Goal: Task Accomplishment & Management: Manage account settings

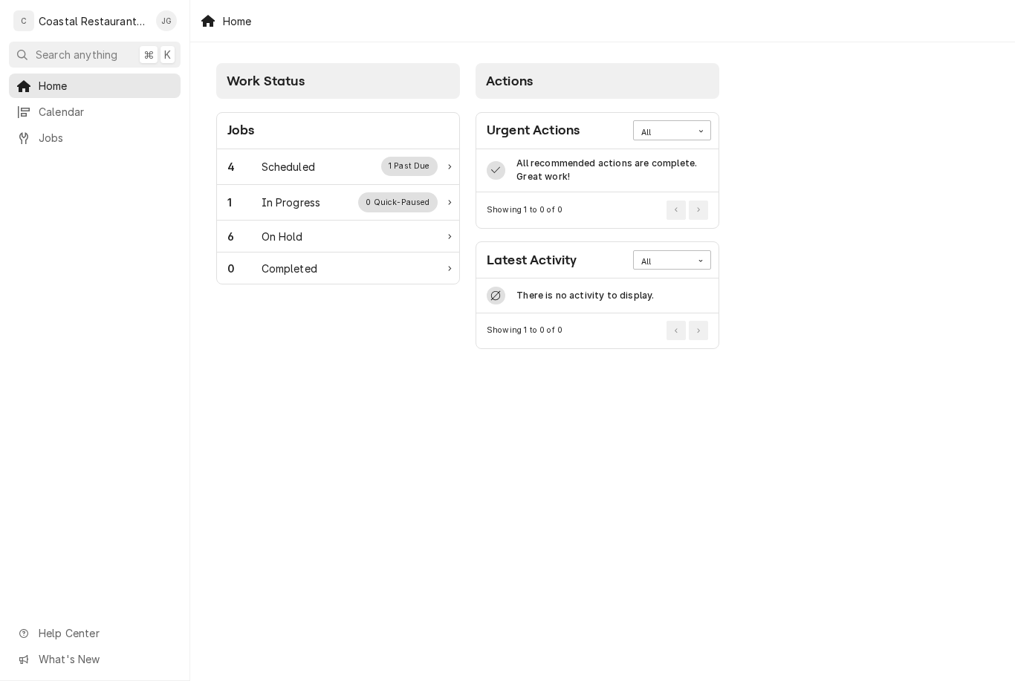
click at [317, 162] on div "4 Scheduled 1 Past Due" at bounding box center [332, 166] width 210 height 19
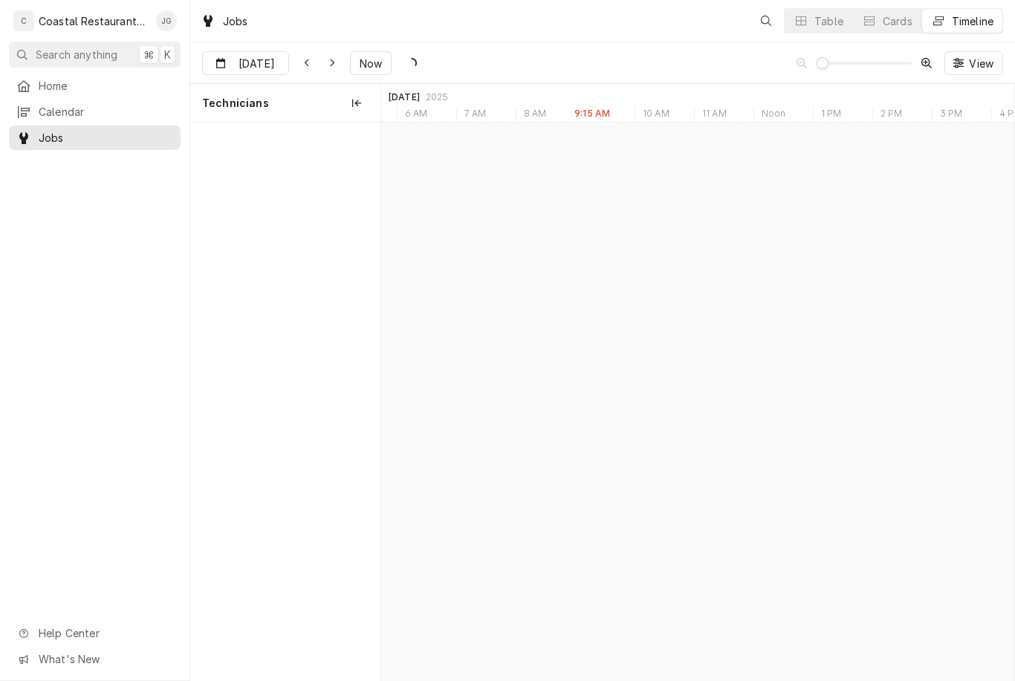
scroll to position [0, 12543]
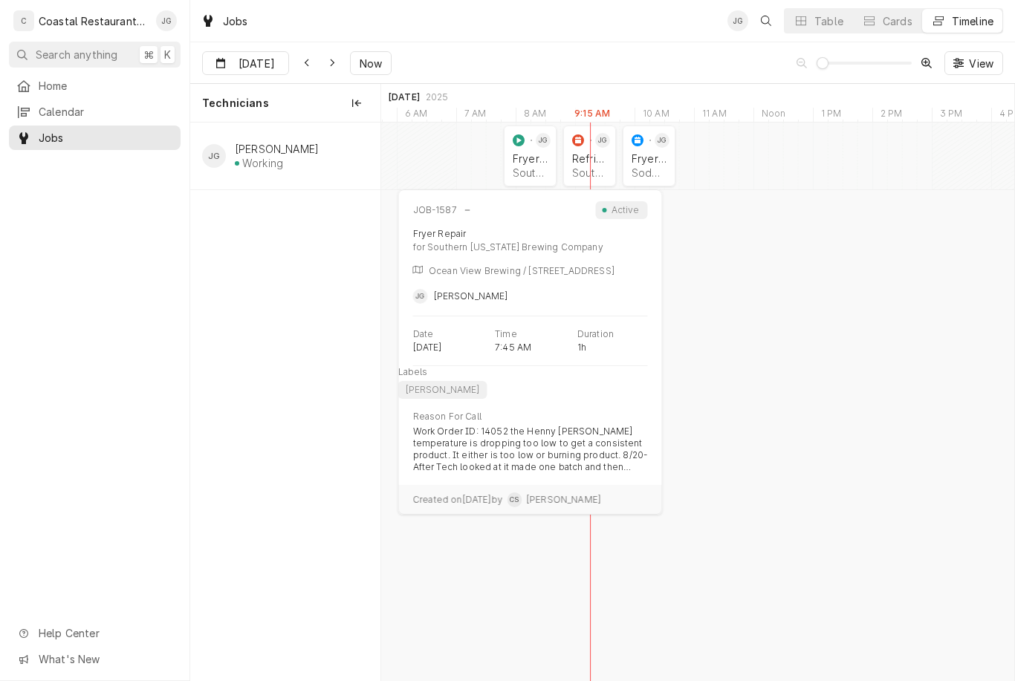
click at [528, 158] on div "Fryer Repair" at bounding box center [530, 158] width 35 height 13
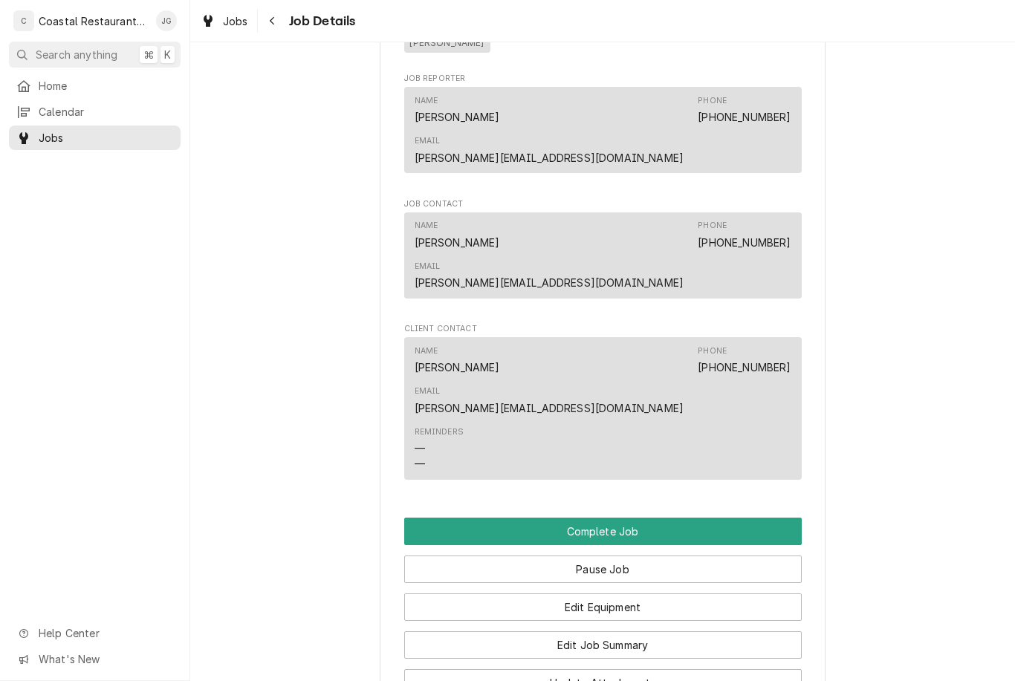
scroll to position [1143, 0]
click at [651, 631] on button "Edit Job Summary" at bounding box center [603, 644] width 398 height 27
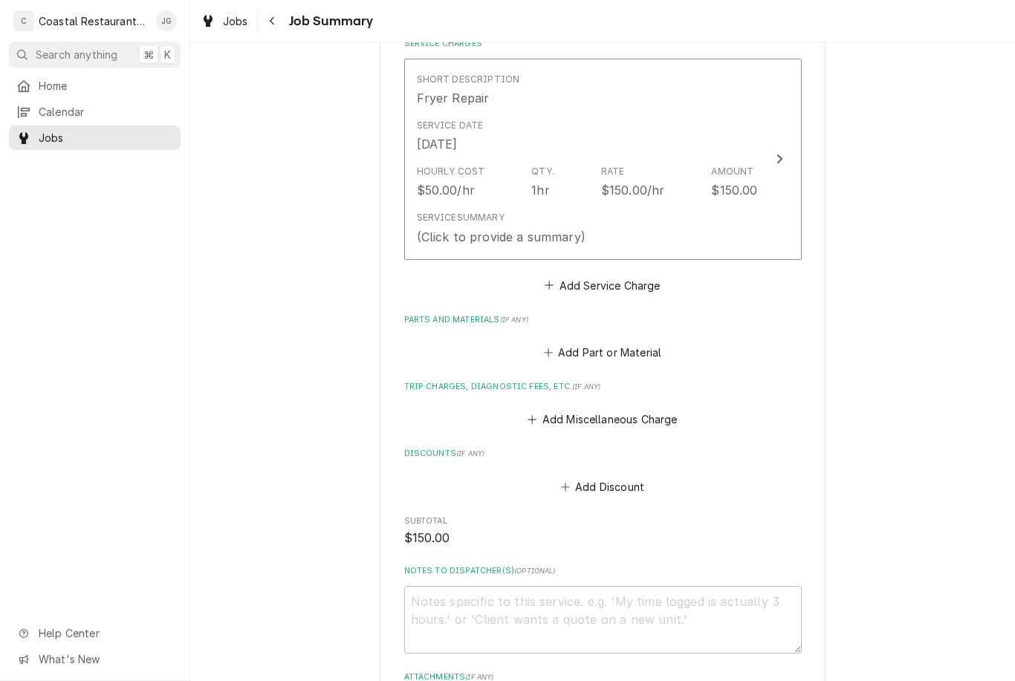
scroll to position [370, 0]
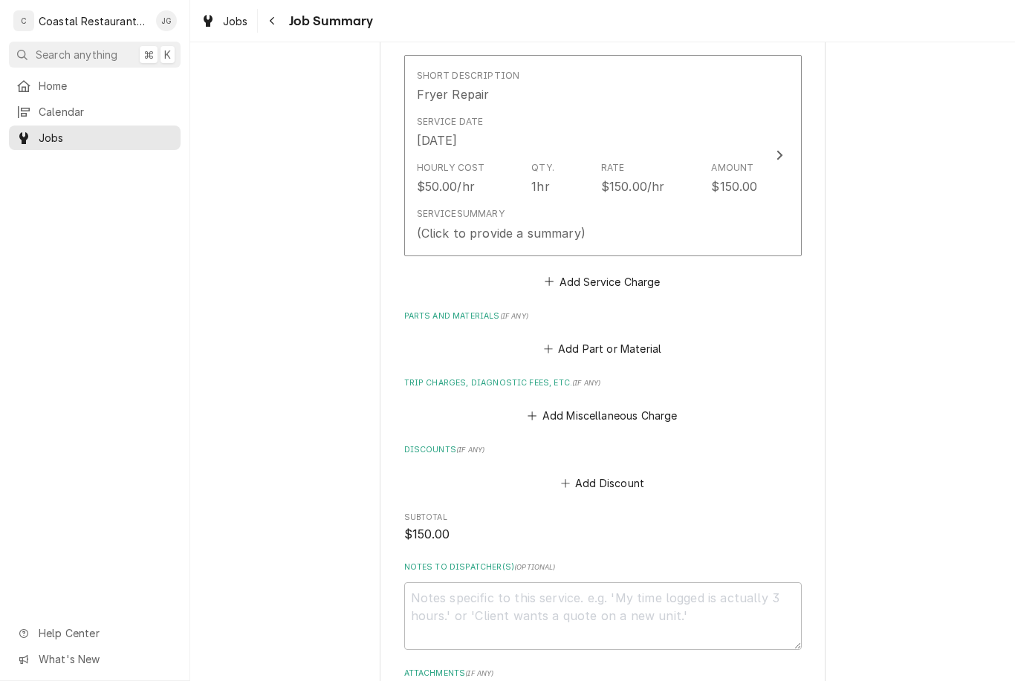
click at [546, 406] on button "Add Miscellaneous Charge" at bounding box center [602, 416] width 155 height 21
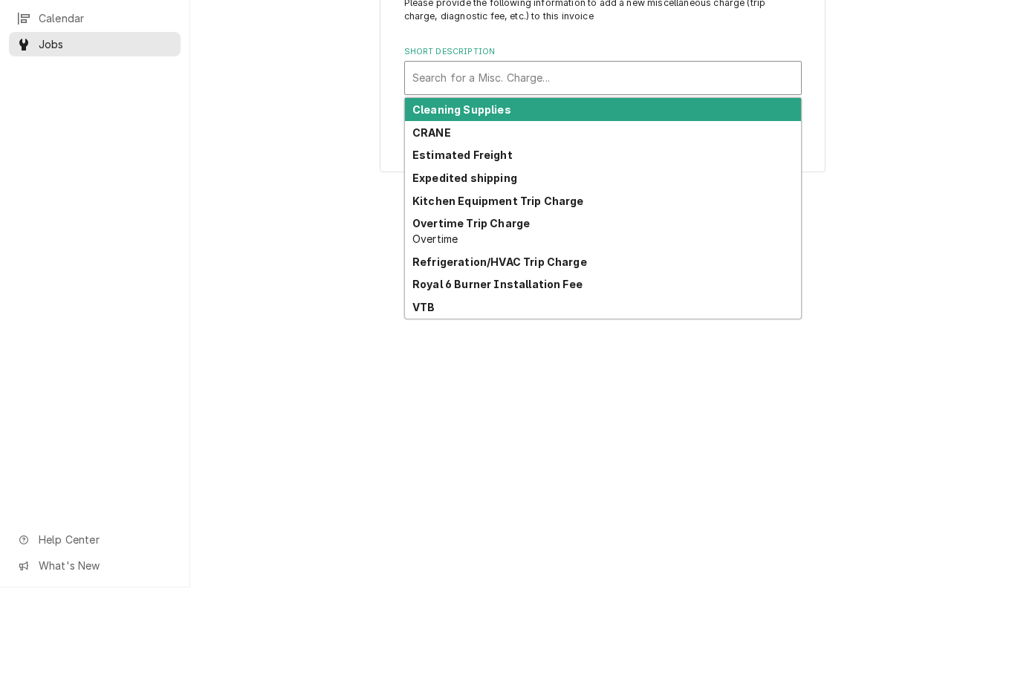
click at [589, 283] on div "Kitchen Equipment Trip Charge" at bounding box center [603, 294] width 396 height 23
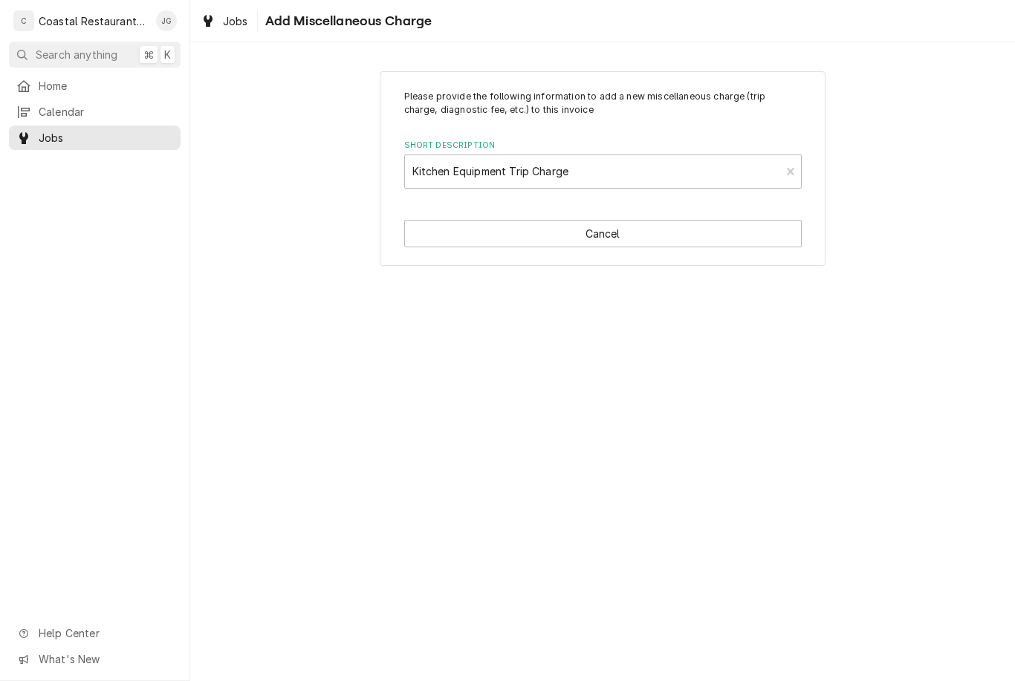
type textarea "x"
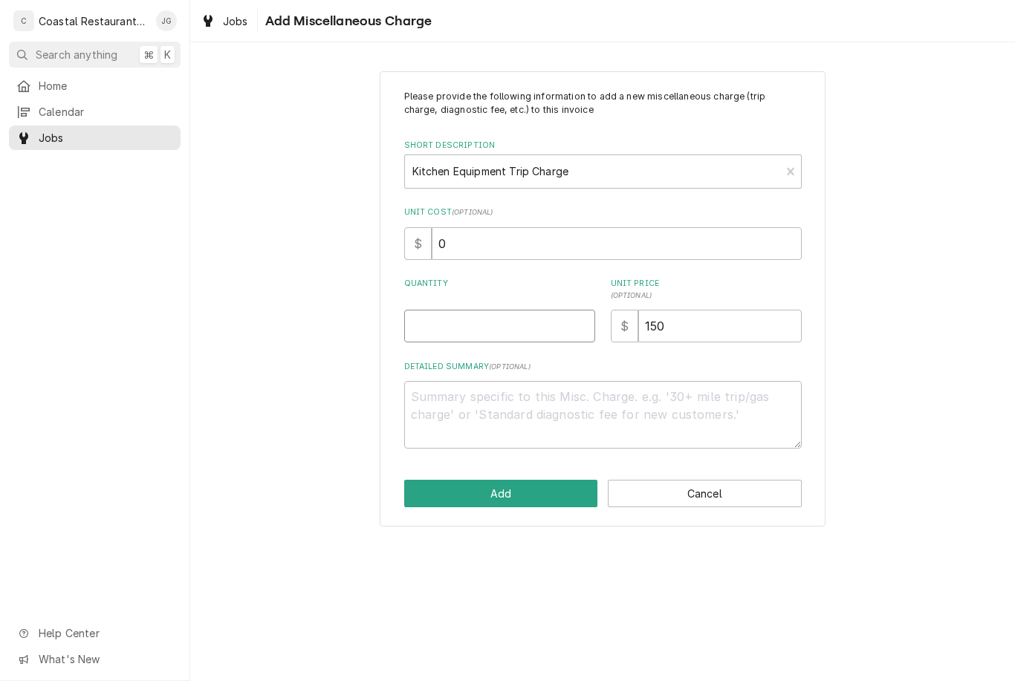
click at [510, 322] on input "Quantity" at bounding box center [499, 326] width 191 height 33
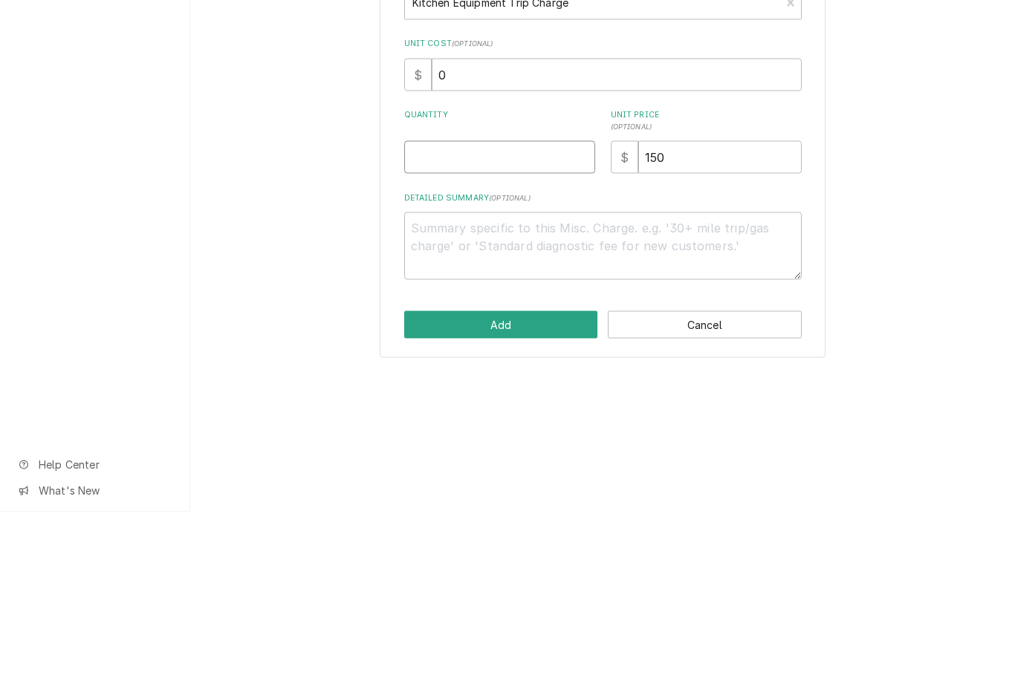
type input "1"
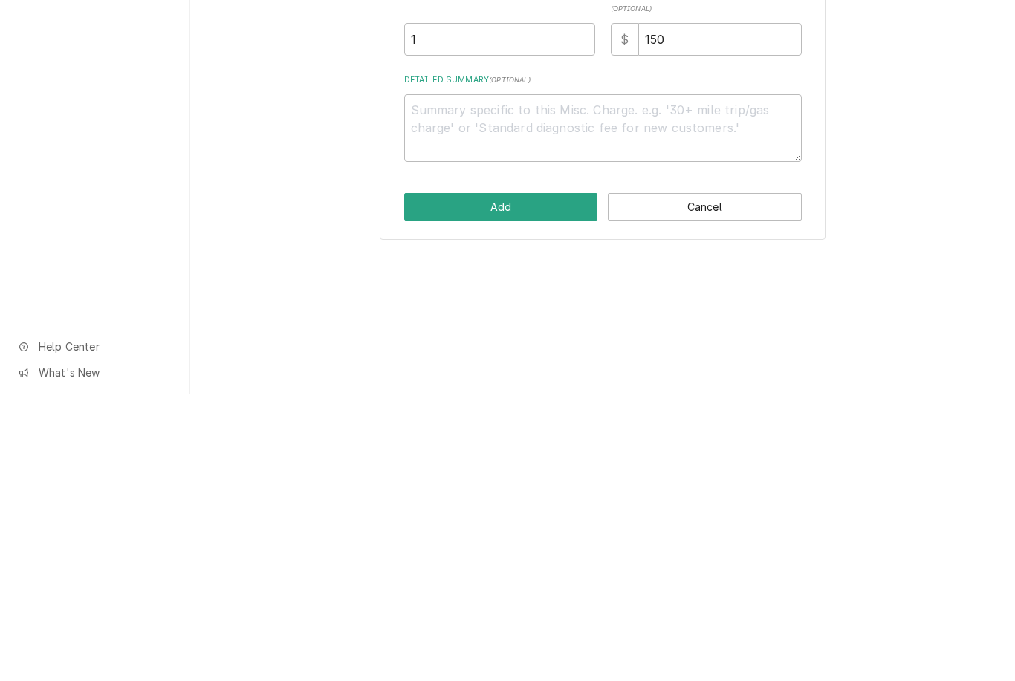
click at [520, 480] on button "Add" at bounding box center [501, 493] width 194 height 27
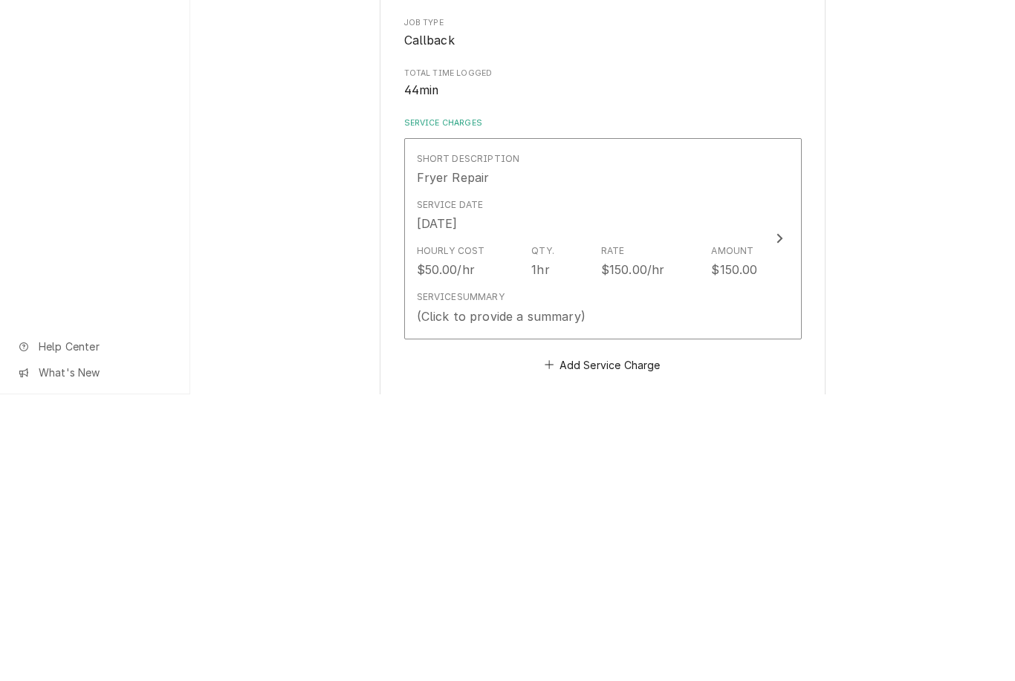
scroll to position [370, 0]
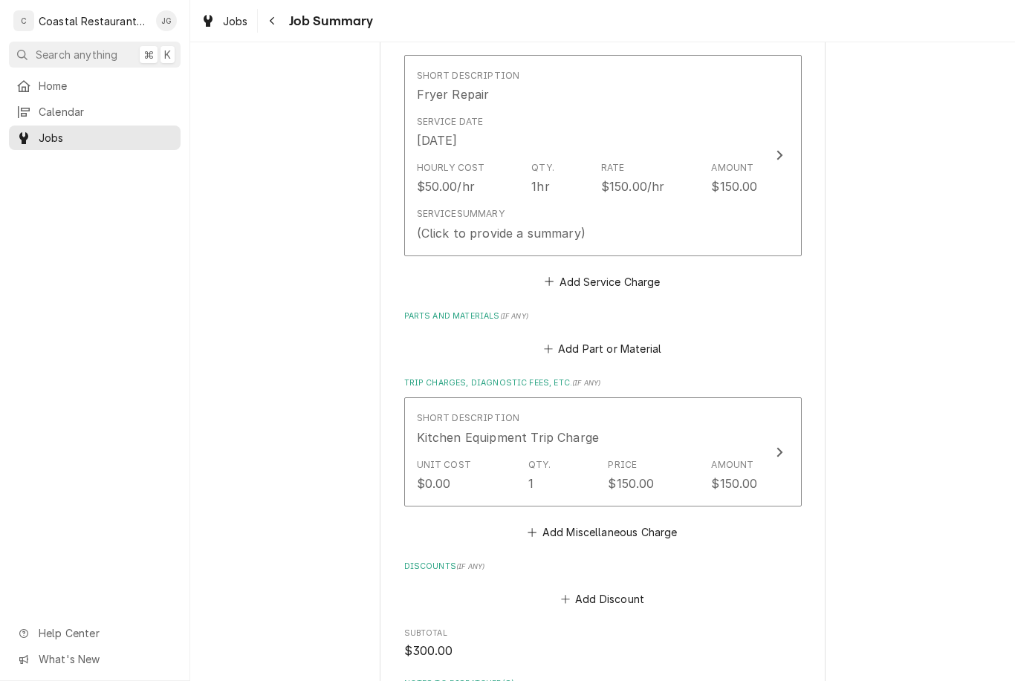
click at [645, 201] on div "Service Summary (Click to provide a summary)" at bounding box center [587, 224] width 341 height 46
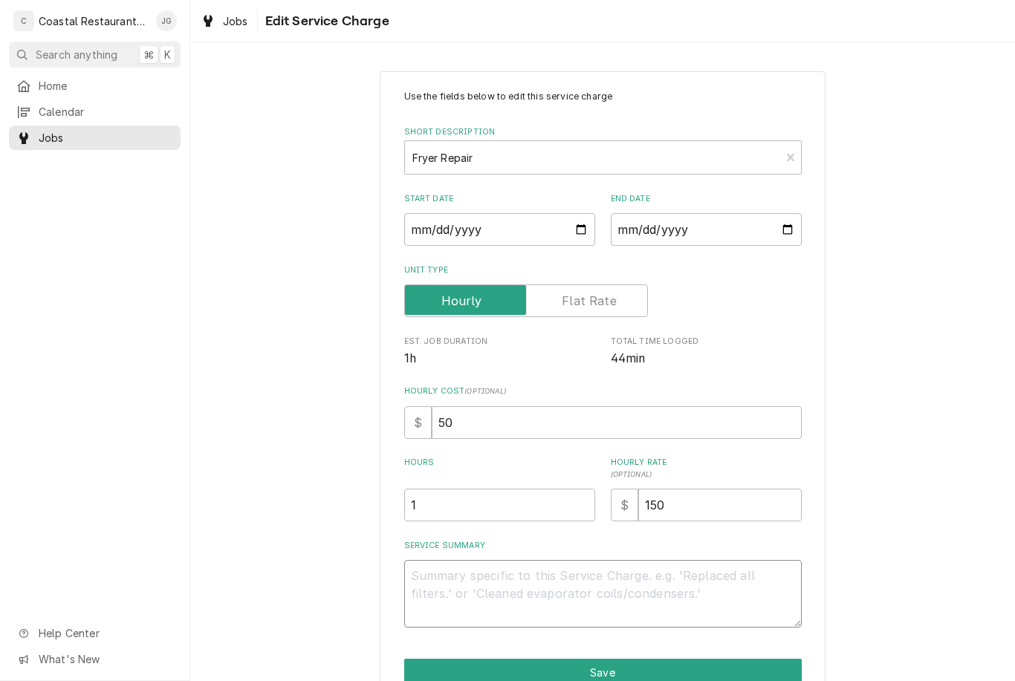
click at [519, 580] on textarea "Service Summary" at bounding box center [603, 594] width 398 height 68
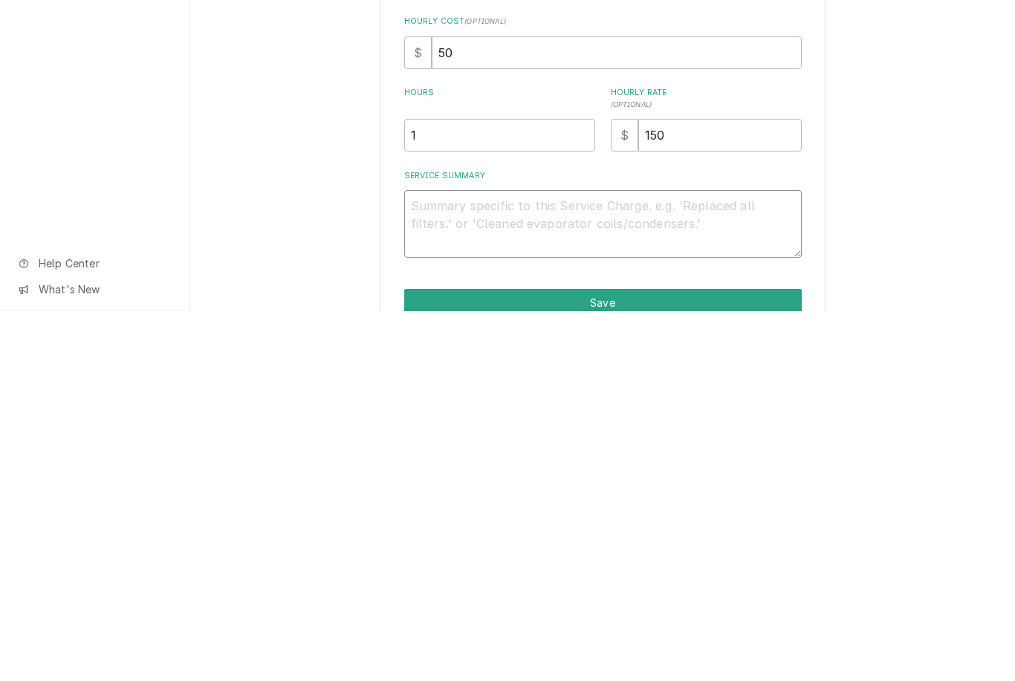
type textarea "x"
type textarea "Ar"
type textarea "x"
type textarea "Arrived"
type textarea "x"
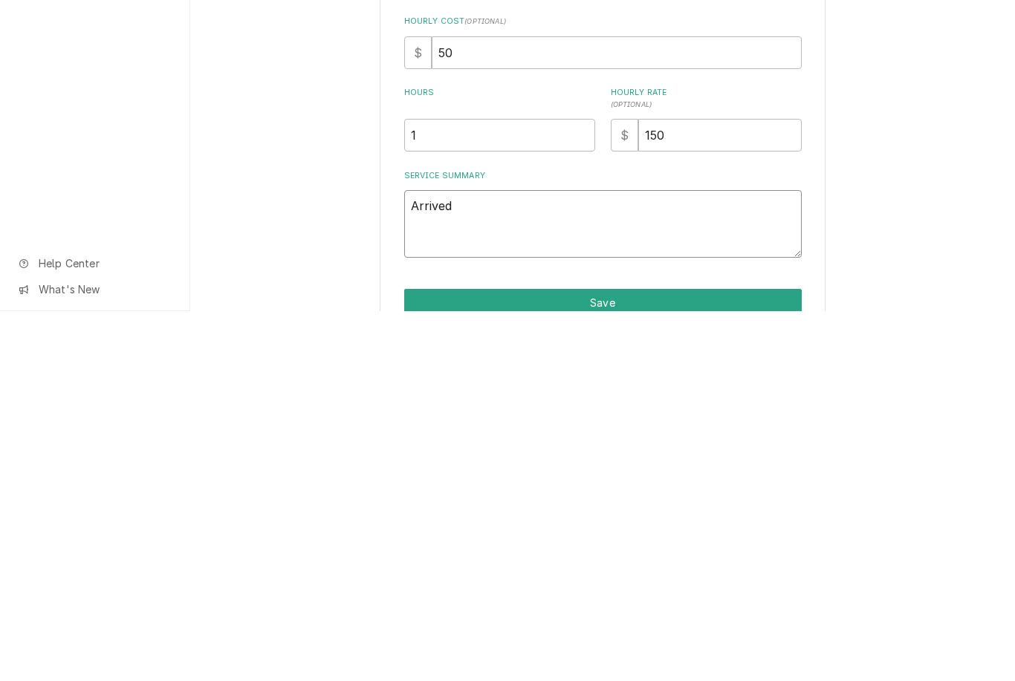
type textarea "Arrived o"
type textarea "x"
type textarea "Arrived on"
type textarea "x"
type textarea "Arrived ons"
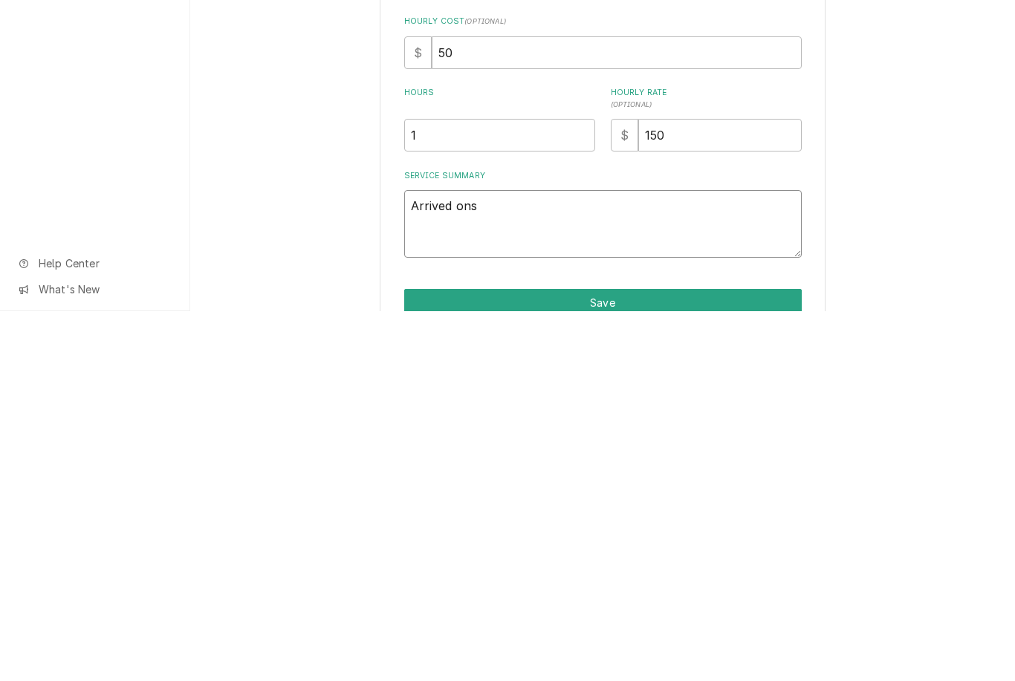
type textarea "x"
type textarea "Arrived onsite"
type textarea "x"
type textarea "Arrived onsite f"
type textarea "x"
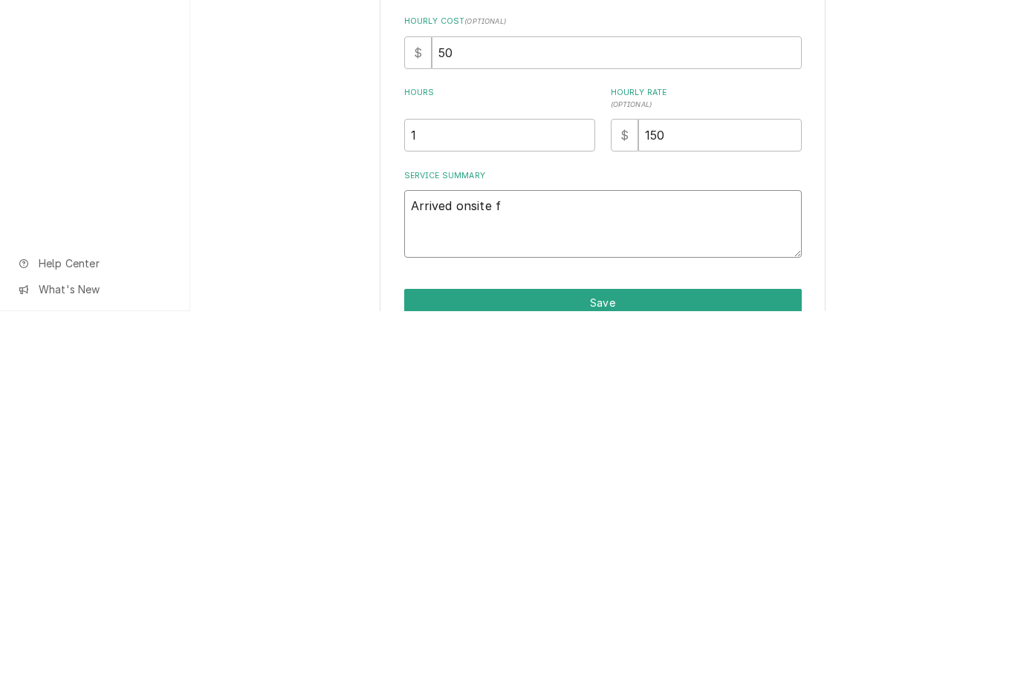
type textarea "Arrived onsite fo"
type textarea "x"
type textarea "Arrived onsite fou"
type textarea "x"
type textarea "Arrived onsite foun"
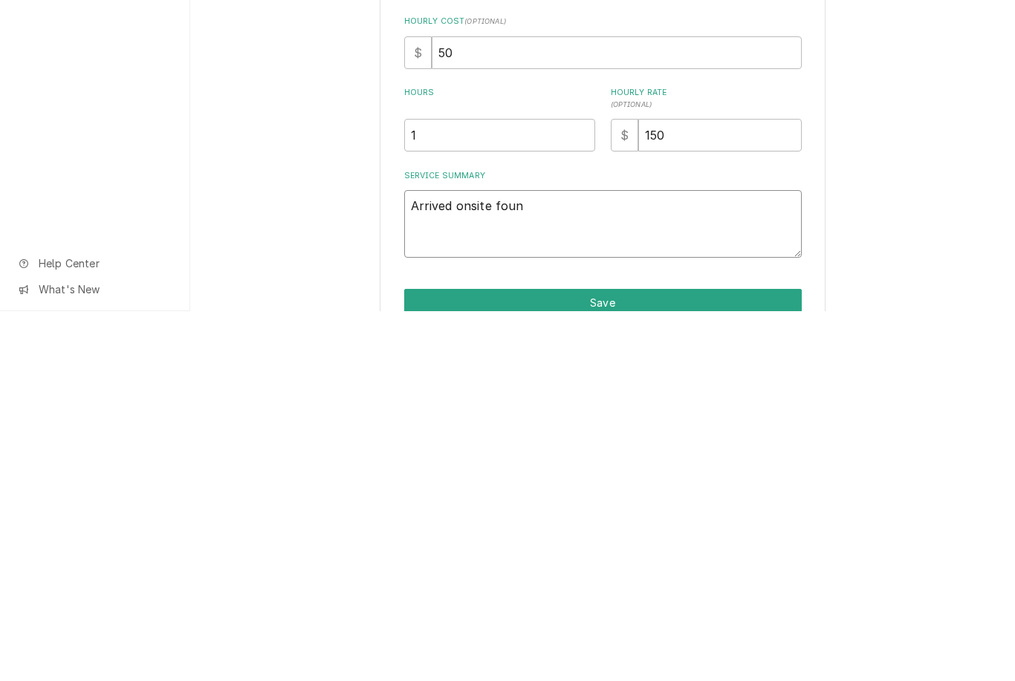
type textarea "x"
type textarea "Arrived onsite found"
type textarea "x"
type textarea "Arrived onsite found"
type textarea "x"
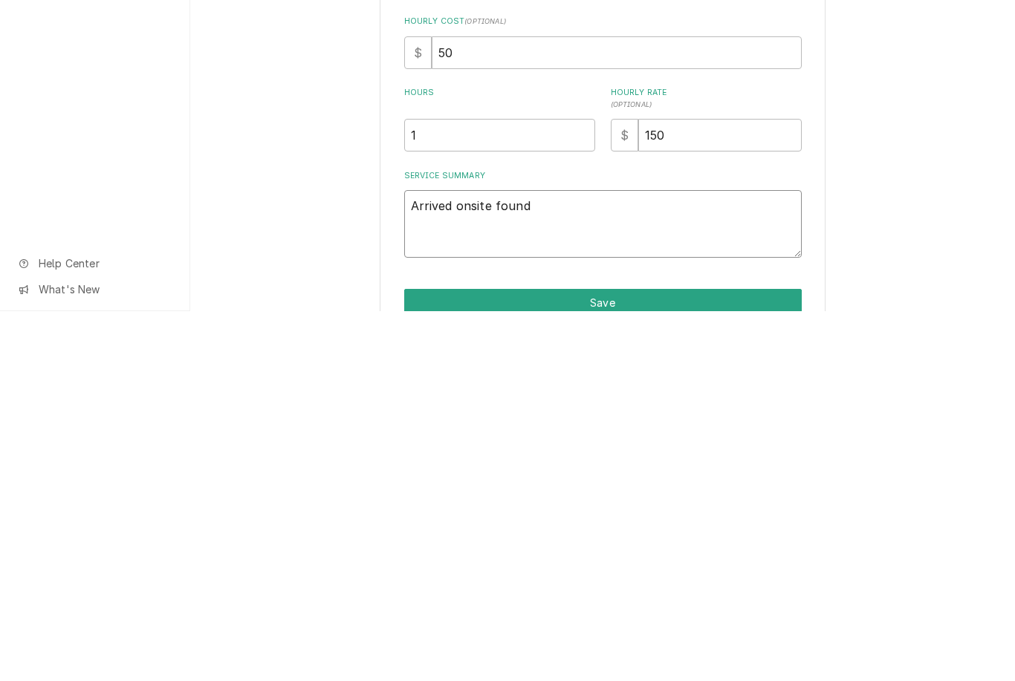
type textarea "Arrived onsite found u"
type textarea "x"
type textarea "Arrived onsite found un"
type textarea "x"
type textarea "Arrived onsite found uni"
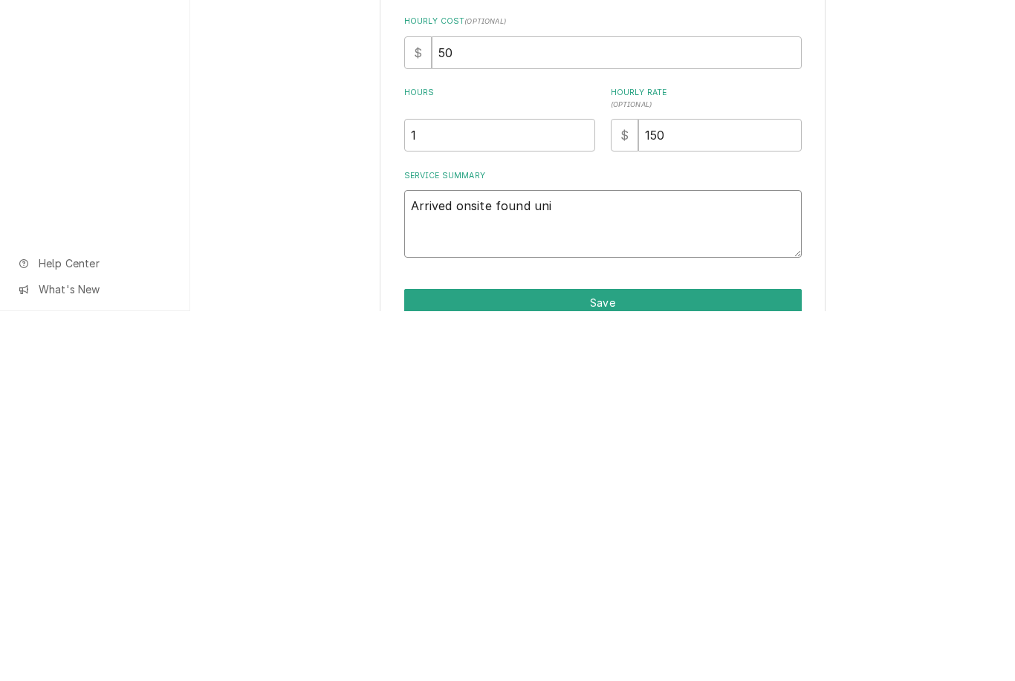
type textarea "x"
type textarea "Arrived onsite found unit"
type textarea "x"
type textarea "Arrived onsite found unit"
type textarea "x"
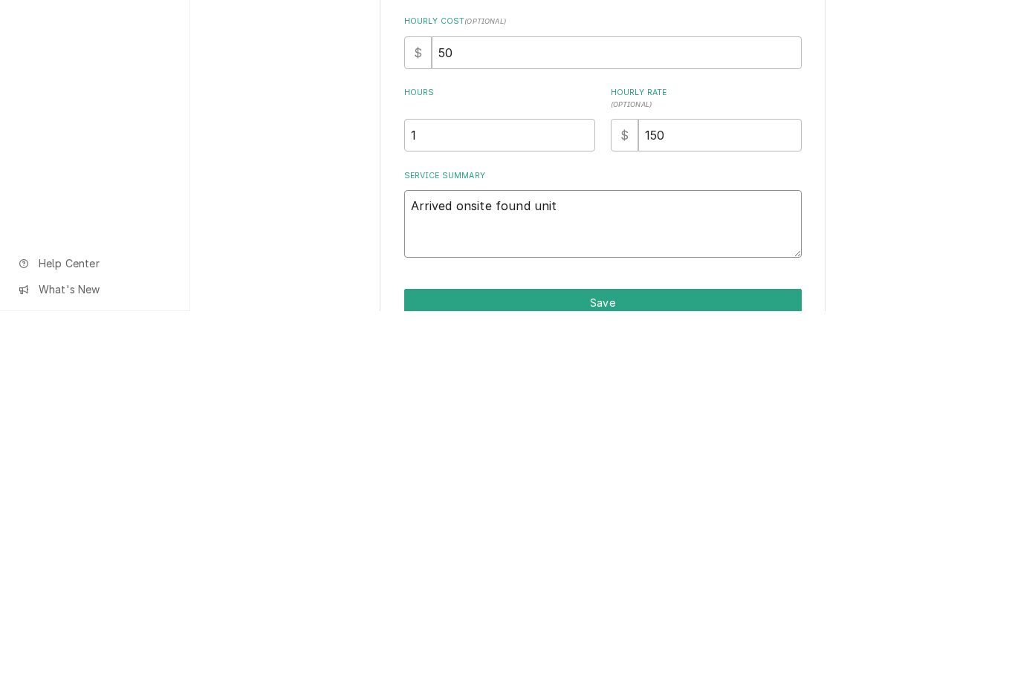
type textarea "Arrived onsite found unit e"
type textarea "x"
type textarea "Arrived onsite found unit em"
type textarea "x"
type textarea "Arrived onsite found unit emp"
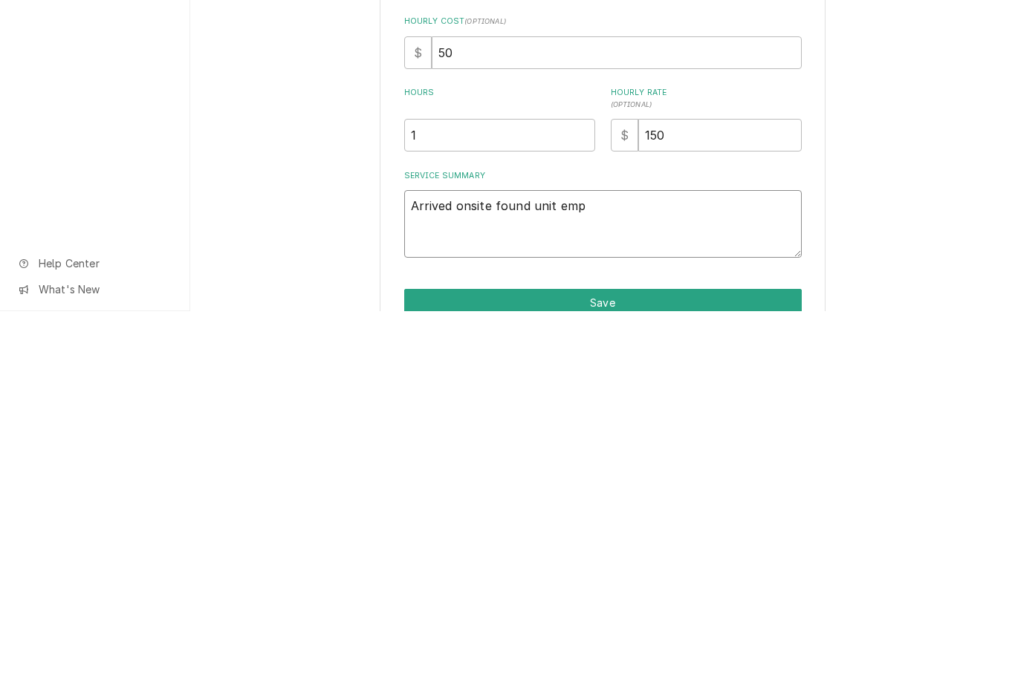
type textarea "x"
type textarea "Arrived onsite found unit empty"
type textarea "x"
type textarea "Arrived onsite found unit empty o"
type textarea "x"
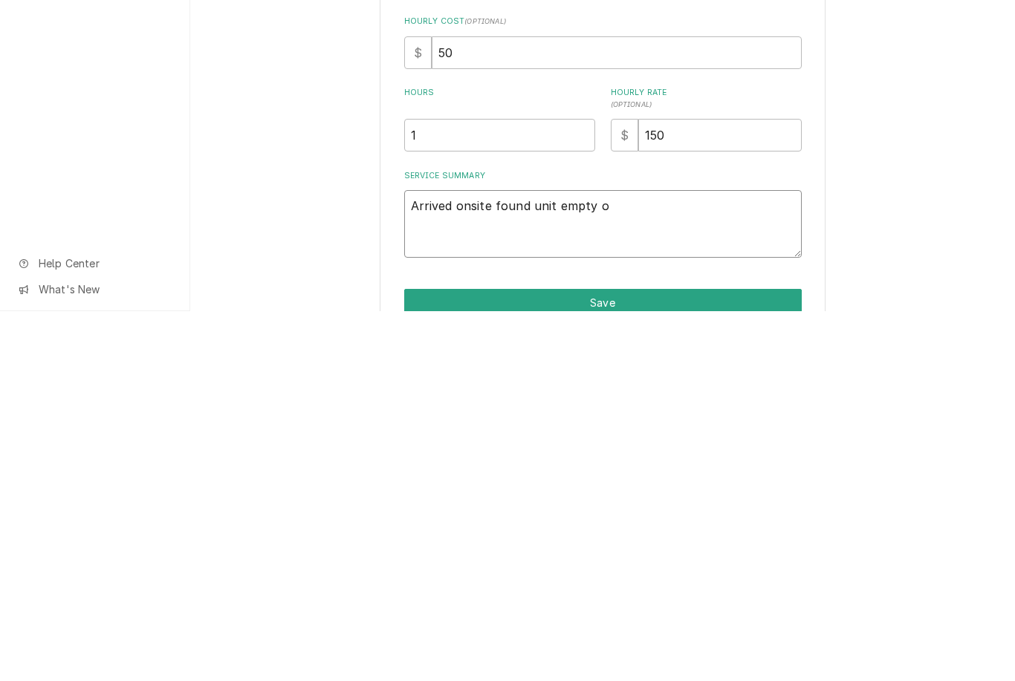
type textarea "Arrived onsite found unit empty of"
type textarea "x"
type textarea "Arrived onsite found unit empty of"
type textarea "x"
type textarea "Arrived onsite found unit empty of o"
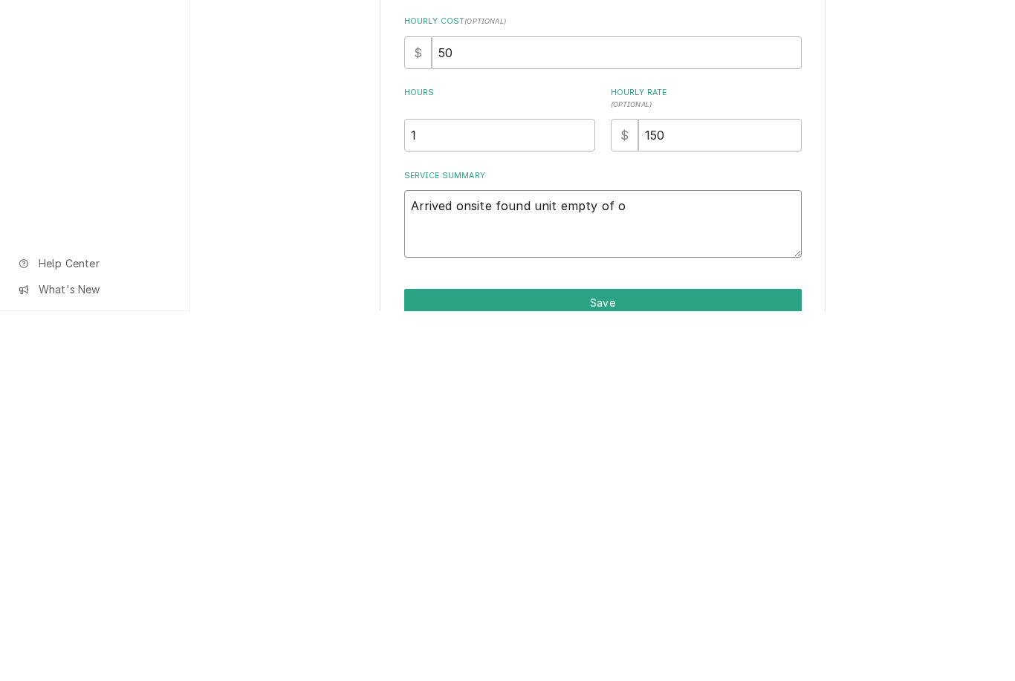
type textarea "x"
type textarea "Arrived onsite found unit empty of oi"
type textarea "x"
type textarea "Arrived onsite found unit empty of oil"
type textarea "x"
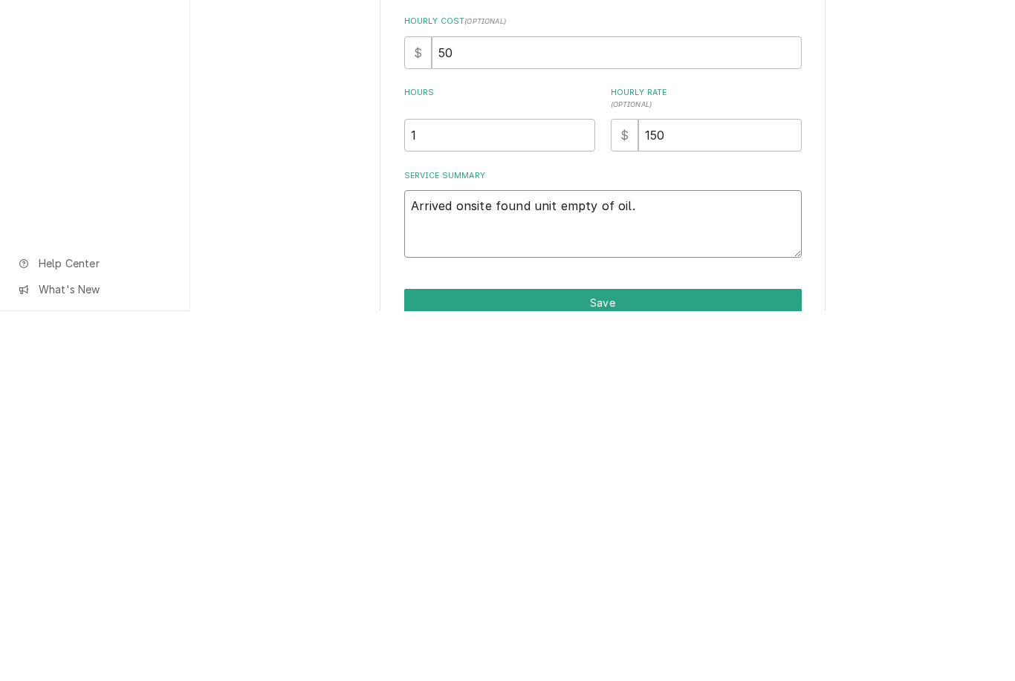
type textarea "Arrived onsite found unit empty of oil."
type textarea "x"
type textarea "Arrived onsite found unit empty of oil. C"
type textarea "x"
type textarea "Arrived onsite found unit empty of oil. Ch"
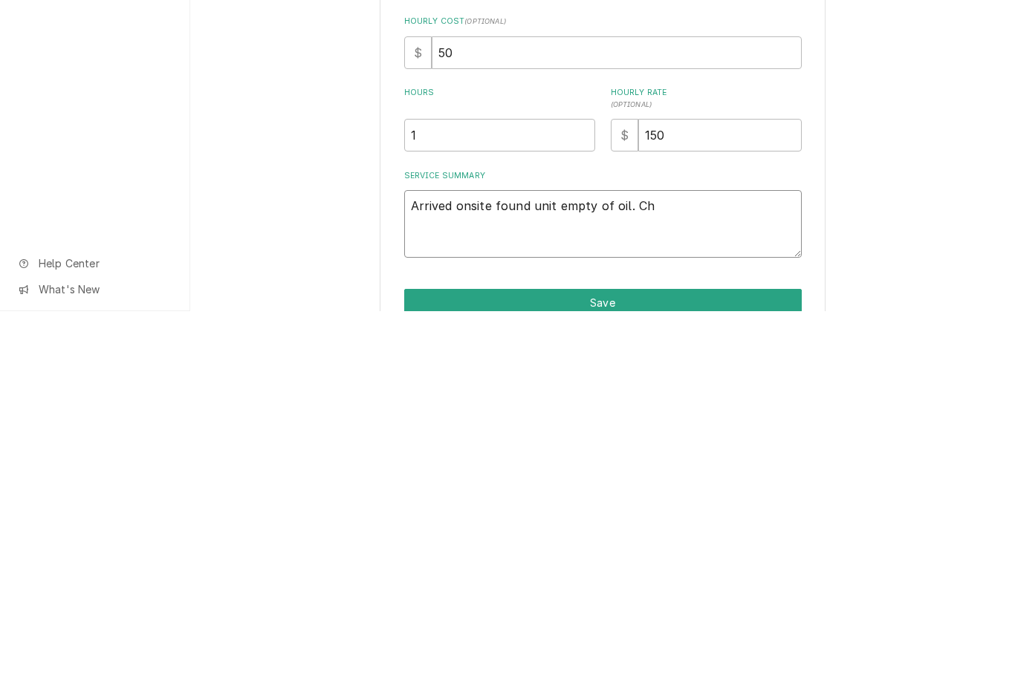
type textarea "x"
type textarea "Arrived onsite found unit empty of oil. Che"
type textarea "x"
type textarea "Arrived onsite found unit empty of oil. Chec"
type textarea "x"
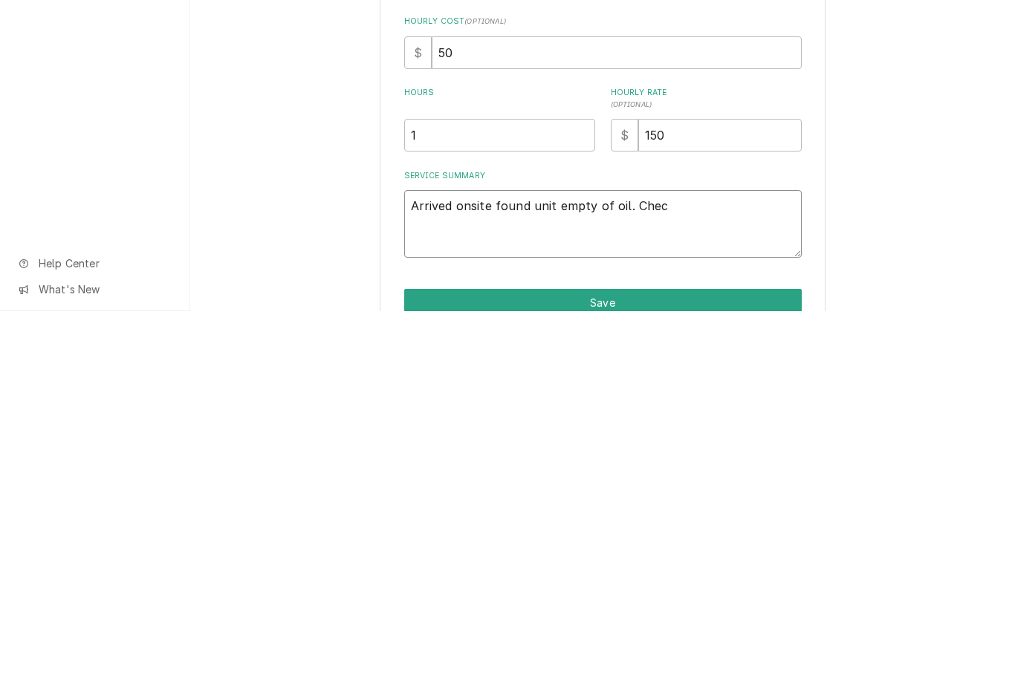
type textarea "Arrived onsite found unit empty of oil. Check"
type textarea "x"
type textarea "Arrived onsite found unit empty of oil. Checke"
type textarea "x"
type textarea "Arrived onsite found unit empty of oil. Checked"
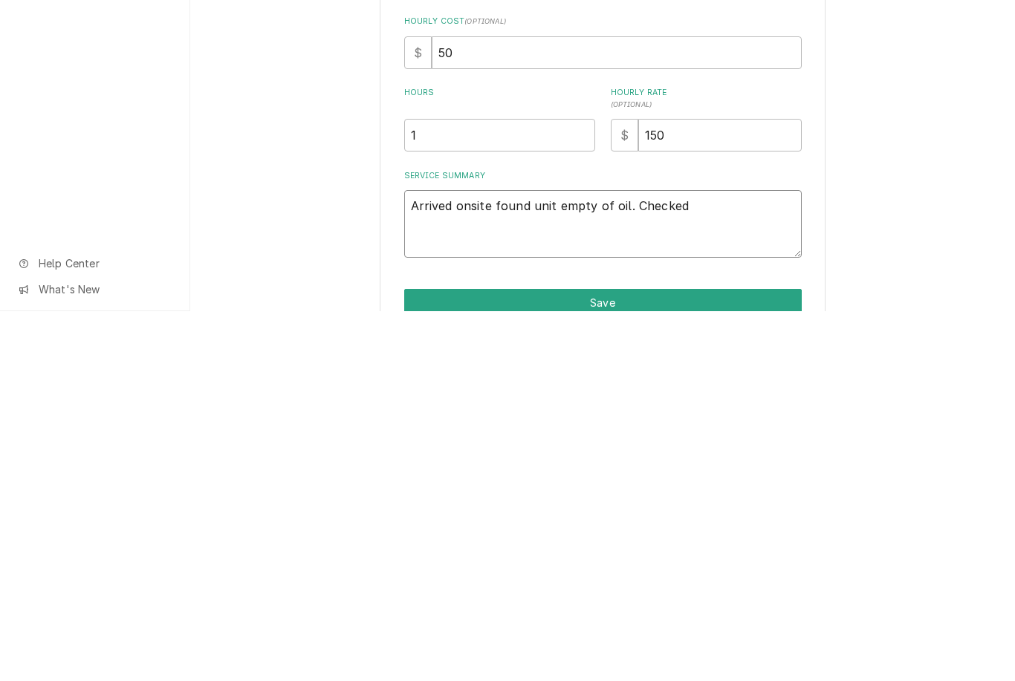
type textarea "x"
type textarea "Arrived onsite found unit empty of oil. Checked"
type textarea "x"
type textarea "Arrived onsite found unit empty of oil. Checked t"
type textarea "x"
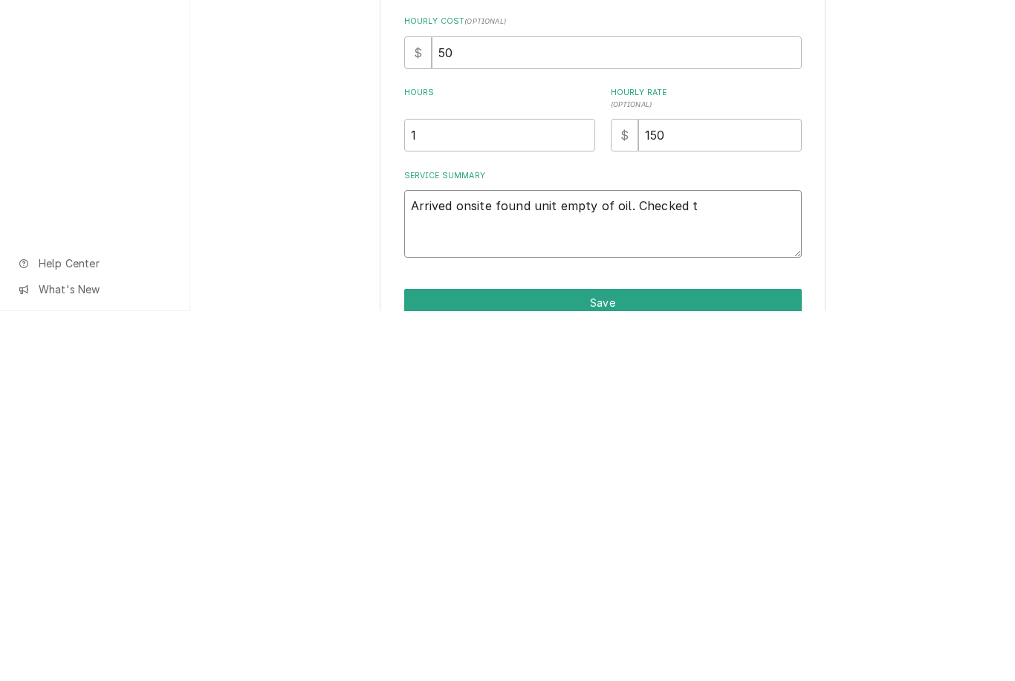
type textarea "Arrived onsite found unit empty of oil. Checked te"
type textarea "x"
type textarea "Arrived onsite found unit empty of oil. Checked tem"
type textarea "x"
type textarea "Arrived onsite found unit empty of oil. Checked temp"
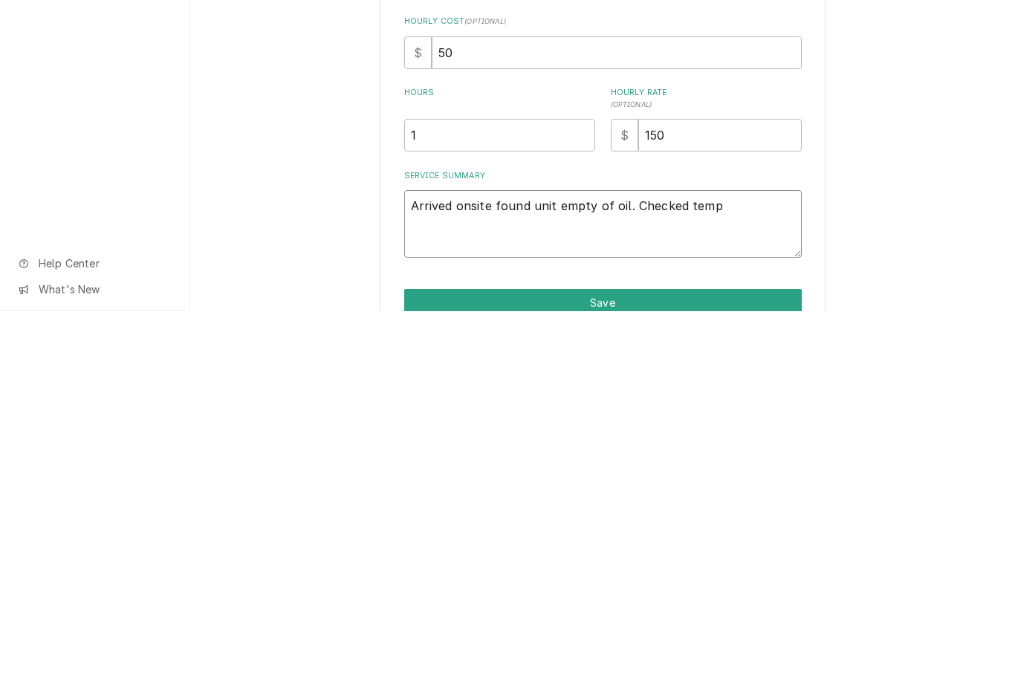
type textarea "x"
type textarea "Arrived onsite found unit empty of oil. Checked temperature"
type textarea "x"
type textarea "Arrived onsite found unit empty of oil. Checked temperature p"
type textarea "x"
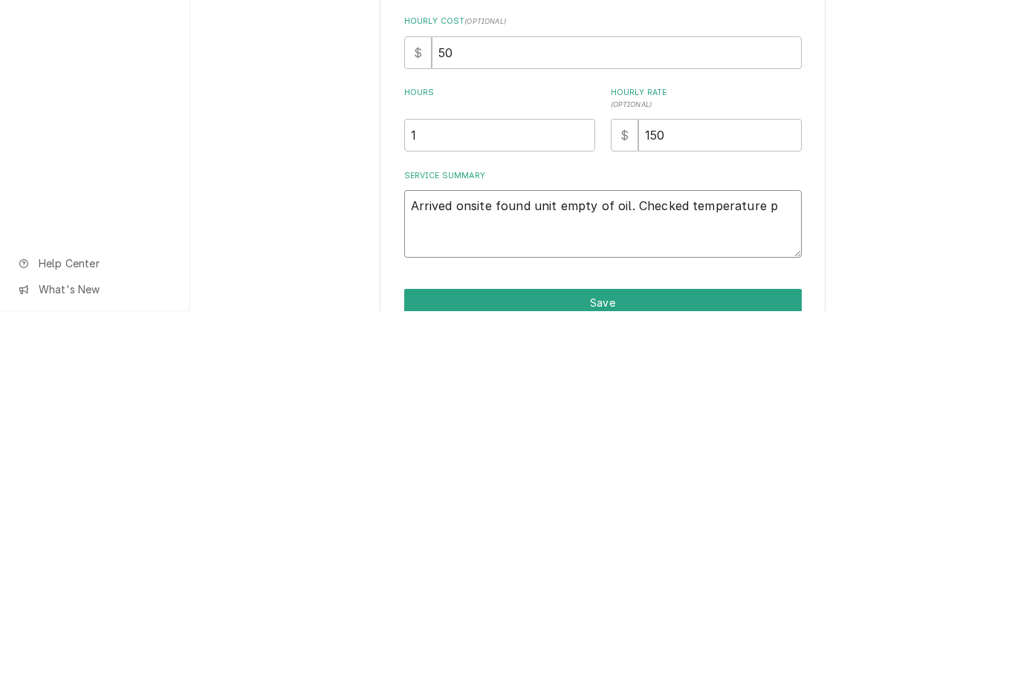
type textarea "Arrived onsite found unit empty of oil. Checked temperature pr"
type textarea "x"
type textarea "Arrived onsite found unit empty of oil. Checked temperature probe"
type textarea "x"
type textarea "Arrived onsite found unit empty of oil. Checked temperature probe f"
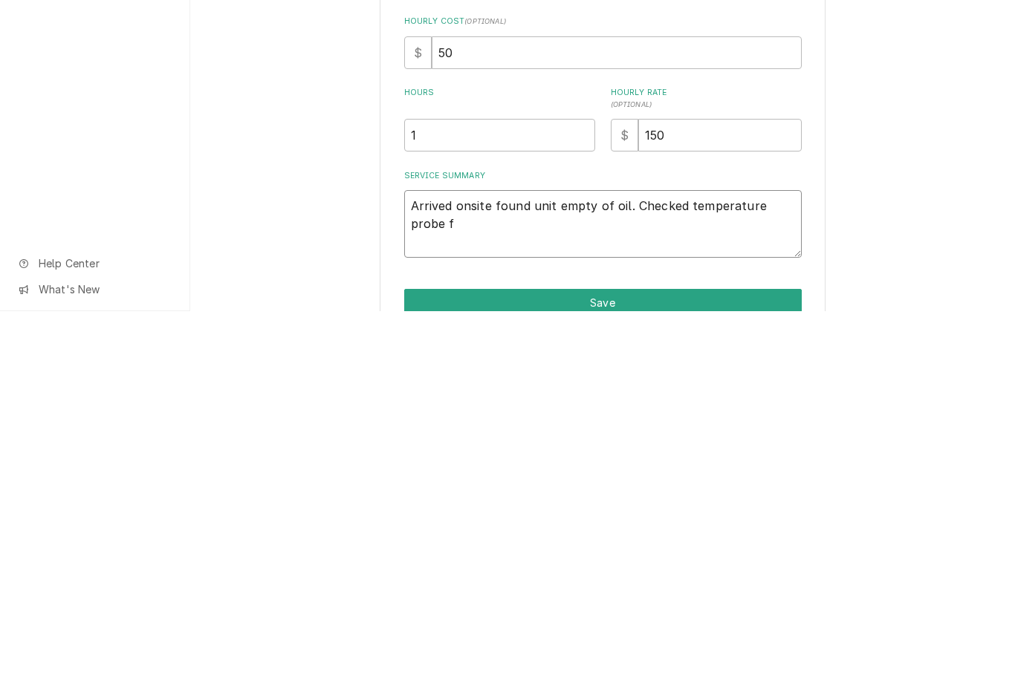
type textarea "x"
type textarea "Arrived onsite found unit empty of oil. Checked temperature probe fo"
type textarea "x"
type textarea "Arrived onsite found unit empty of oil. Checked temperature probe fou"
type textarea "x"
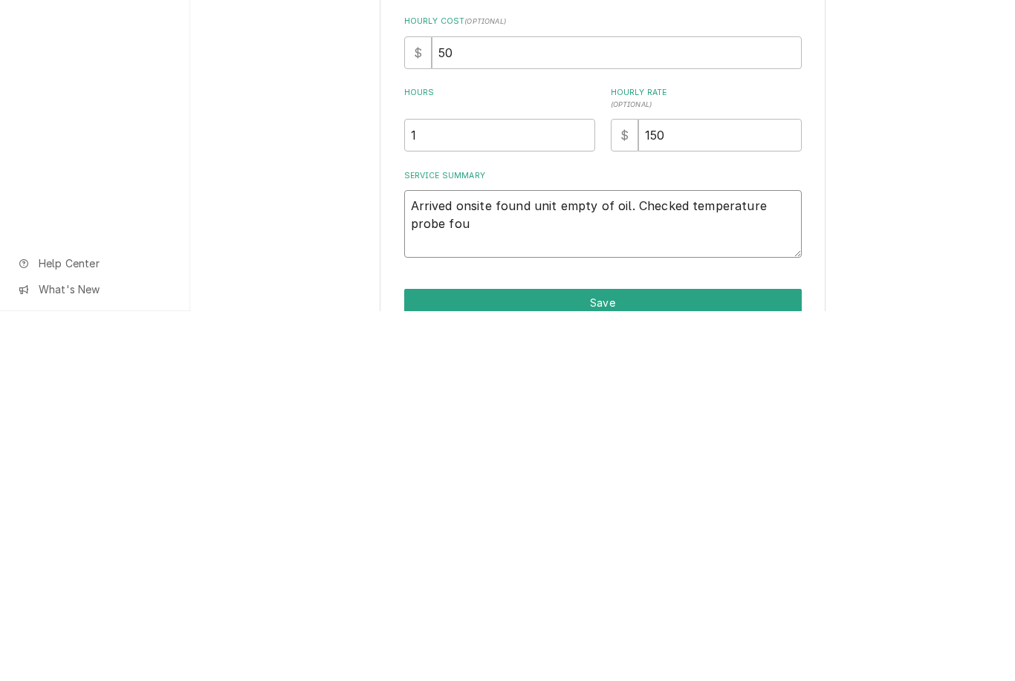
type textarea "Arrived onsite found unit empty of oil. Checked temperature probe foun"
type textarea "x"
type textarea "Arrived onsite found unit empty of oil. Checked temperature probe found"
type textarea "x"
type textarea "Arrived onsite found unit empty of oil. Checked temperature probe found"
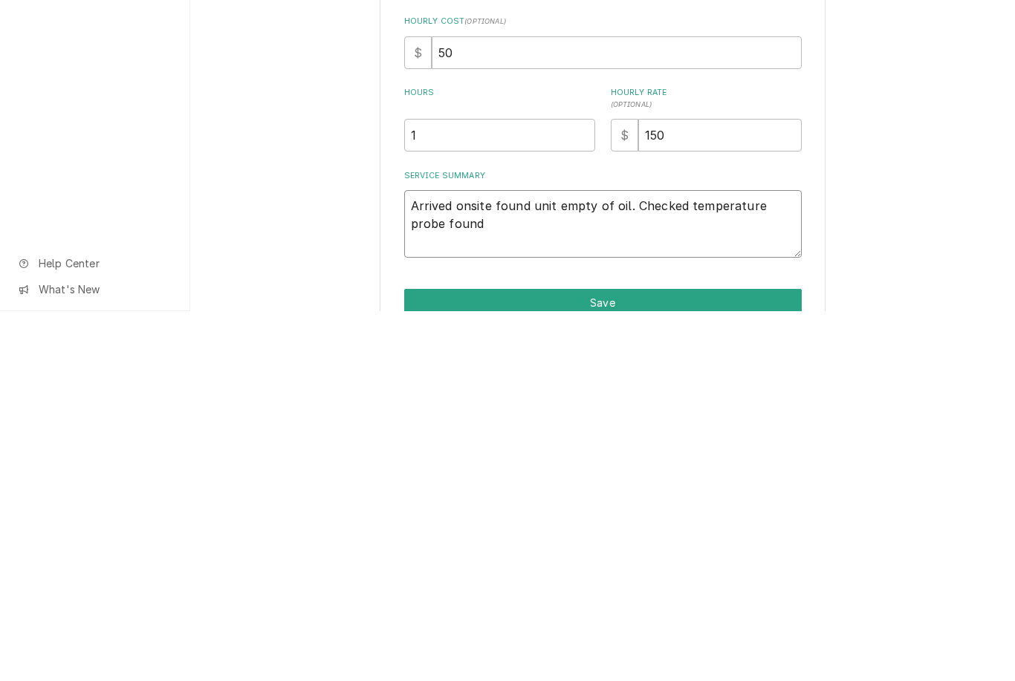
type textarea "x"
type textarea "Arrived onsite found unit empty of oil. Checked temperature probe found l"
type textarea "x"
type textarea "Arrived onsite found unit empty of oil. Checked temperature probe found"
type textarea "x"
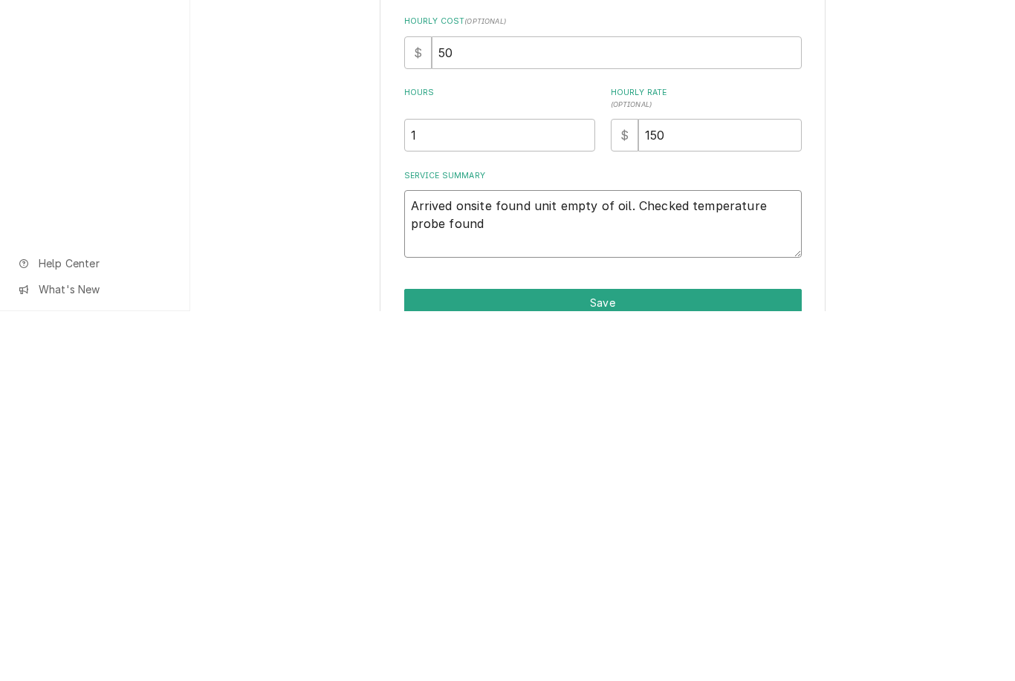
type textarea "Arrived onsite found unit empty of oil. Checked temperature probe found l"
type textarea "x"
type textarea "Arrived onsite found unit empty of oil. Checked temperature probe found lo"
type textarea "x"
type textarea "Arrived onsite found unit empty of oil. Checked temperature probe found loo"
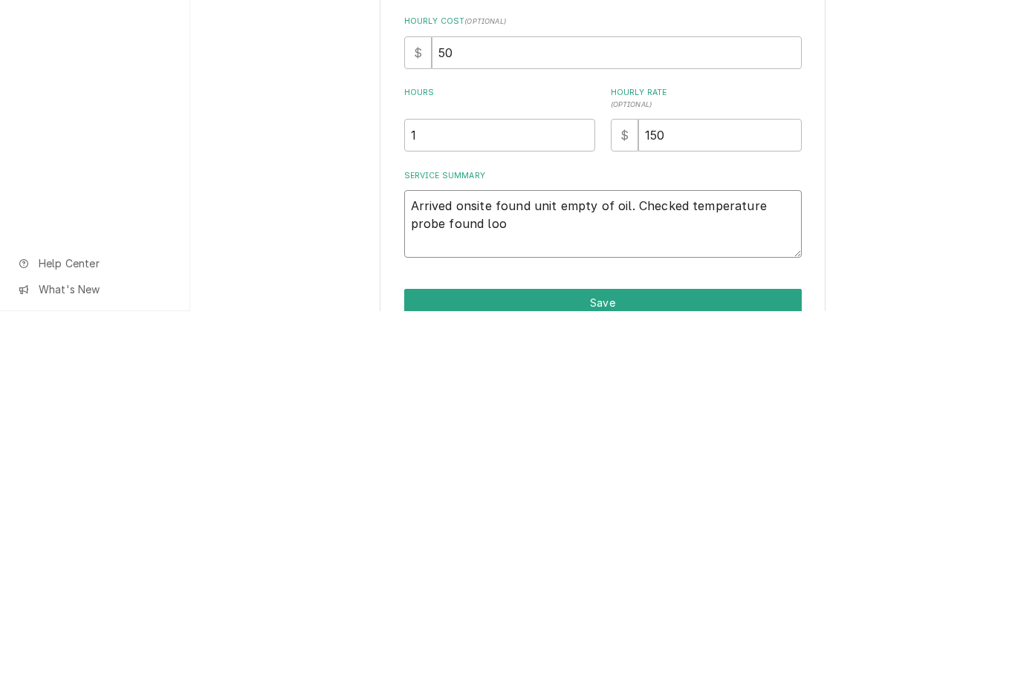
type textarea "x"
type textarea "Arrived onsite found unit empty of oil. Checked temperature probe found loos"
type textarea "x"
type textarea "Arrived onsite found unit empty of oil. Checked temperature probe found loose"
type textarea "x"
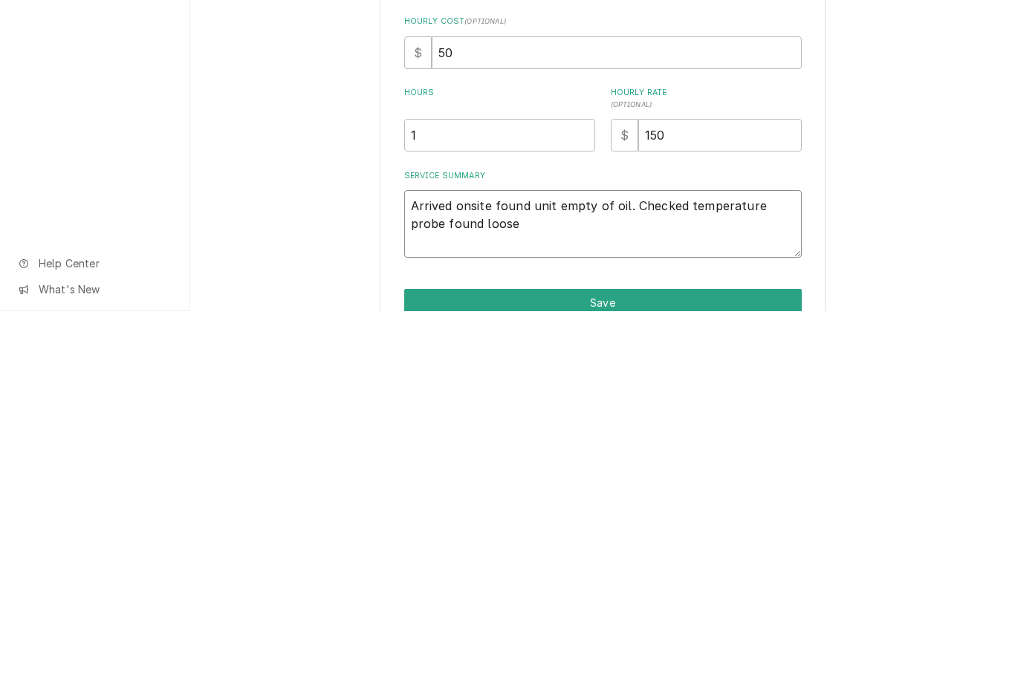
type textarea "Arrived onsite found unit empty of oil. Checked temperature probe found loose t"
type textarea "x"
type textarea "Arrived onsite found unit empty of oil. Checked temperature probe found loose to"
type textarea "x"
type textarea "Arrived onsite found unit empty of oil. Checked temperature probe found loose to"
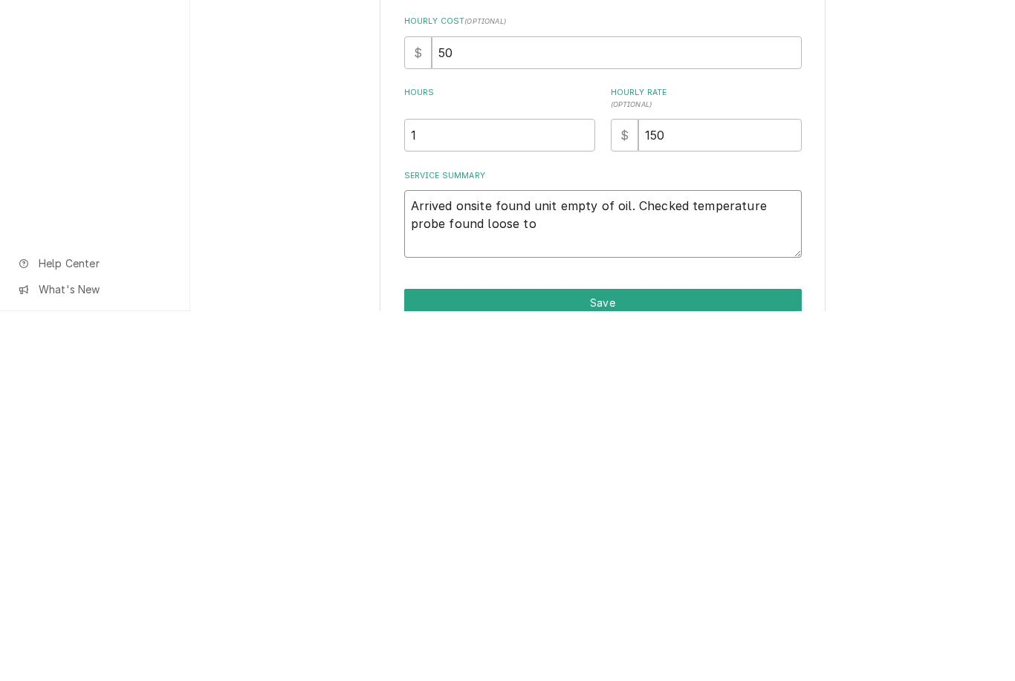
type textarea "x"
type textarea "Arrived onsite found unit empty of oil. Checked temperature probe found loose t…"
type textarea "x"
type textarea "Arrived onsite found unit empty of oil. Checked temperature probe found loose t…"
type textarea "x"
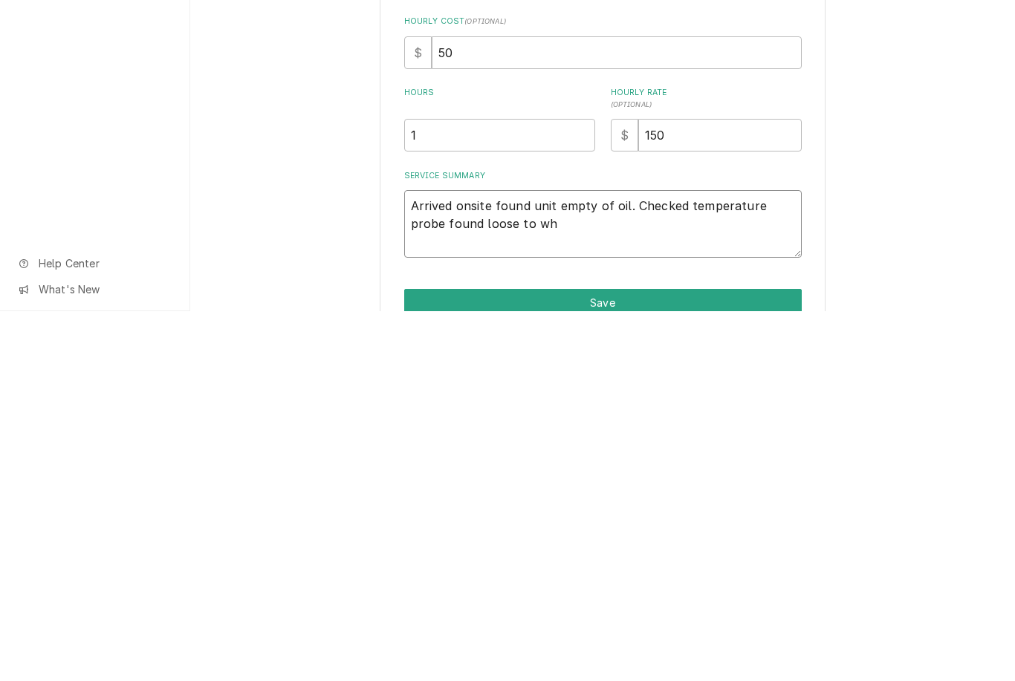
type textarea "Arrived onsite found unit empty of oil. Checked temperature probe found loose t…"
type textarea "x"
type textarea "Arrived onsite found unit empty of oil. Checked temperature probe found loose t…"
type textarea "x"
type textarea "Arrived onsite found unit empty of oil. Checked temperature probe found loose t…"
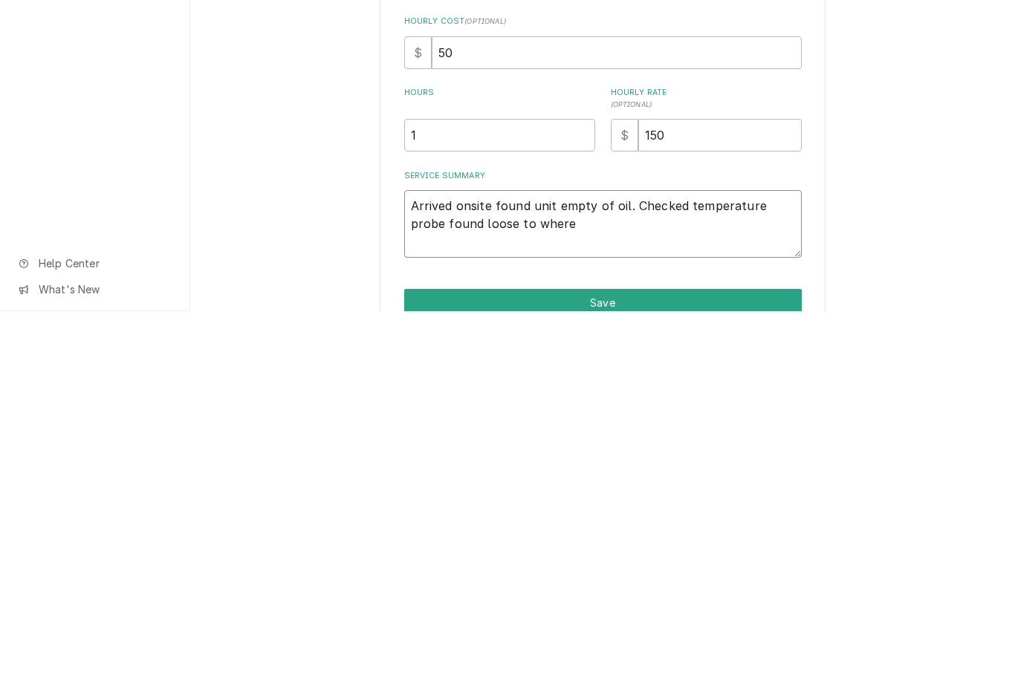
type textarea "x"
type textarea "Arrived onsite found unit empty of oil. Checked temperature probe found loose t…"
type textarea "x"
type textarea "Arrived onsite found unit empty of oil. Checked temperature probe found loose t…"
type textarea "x"
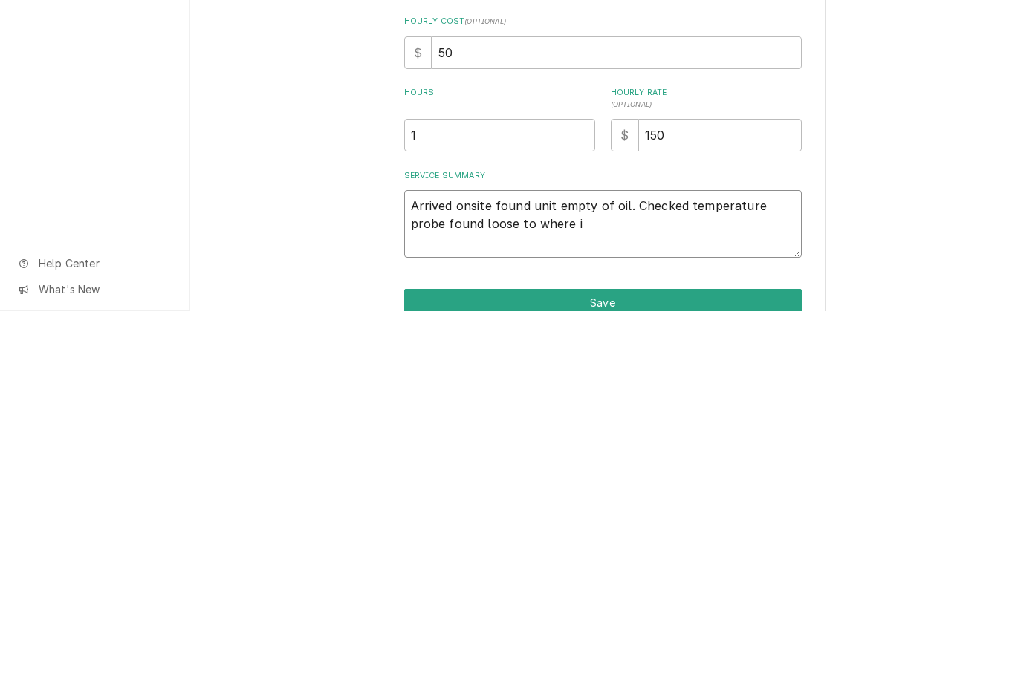
type textarea "Arrived onsite found unit empty of oil. Checked temperature probe found loose t…"
type textarea "x"
type textarea "Arrived onsite found unit empty of oil. Checked temperature probe found loose t…"
type textarea "x"
type textarea "Arrived onsite found unit empty of oil. Checked temperature probe found loose t…"
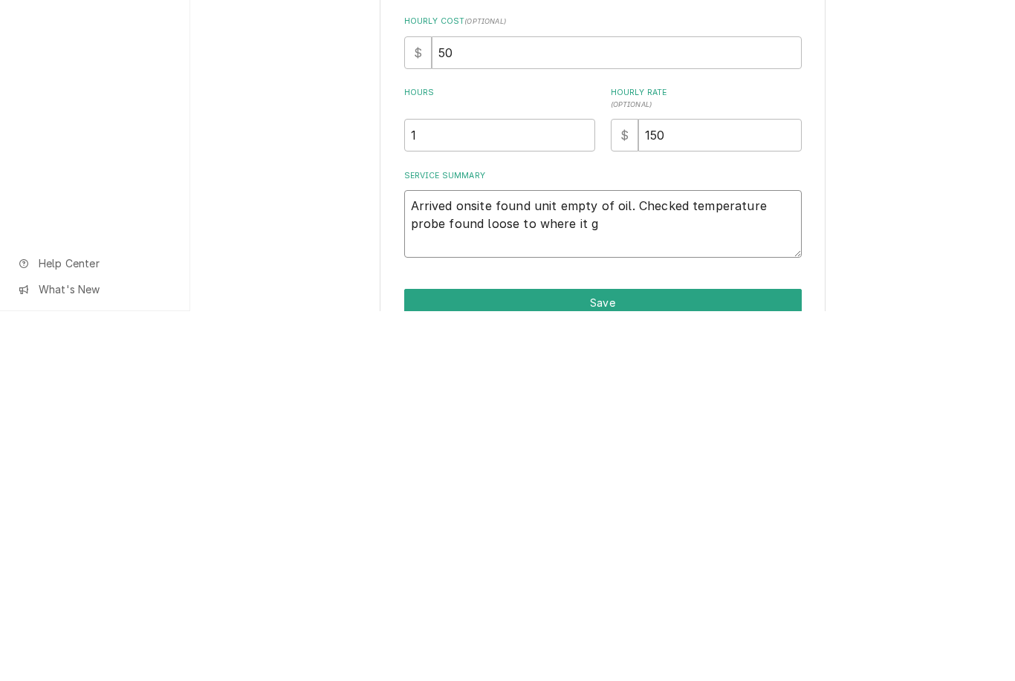
type textarea "x"
type textarea "Arrived onsite found unit empty of oil. Checked temperature probe found loose t…"
type textarea "x"
type textarea "Arrived onsite found unit empty of oil. Checked temperature probe found loose t…"
type textarea "x"
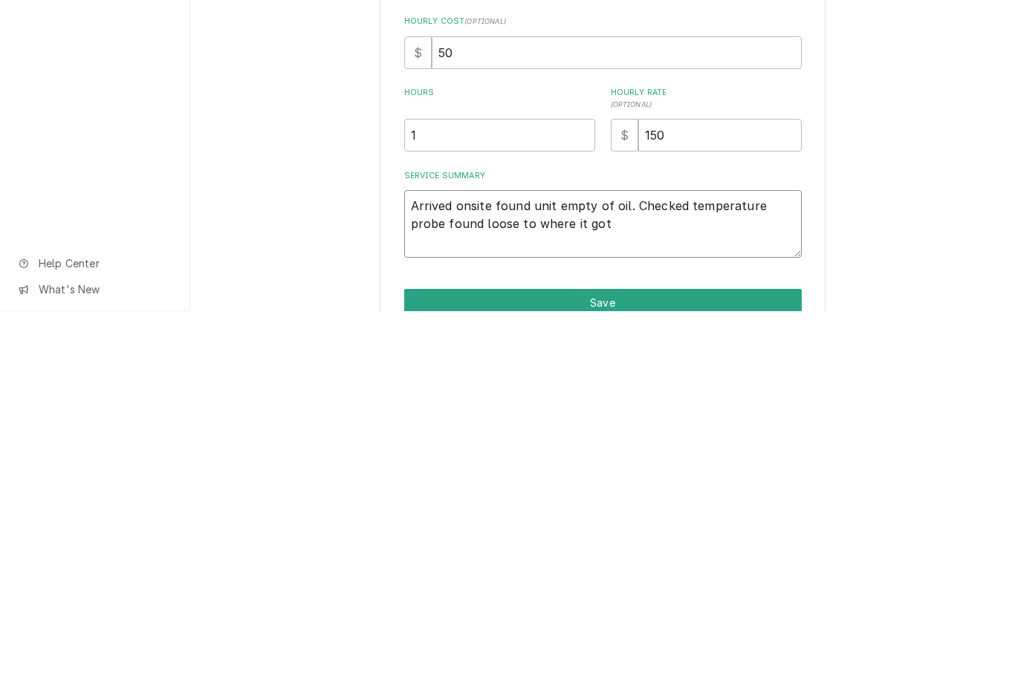
type textarea "Arrived onsite found unit empty of oil. Checked temperature probe found loose t…"
type textarea "x"
type textarea "Arrived onsite found unit empty of oil. Checked temperature probe found loose t…"
type textarea "x"
type textarea "Arrived onsite found unit empty of oil. Checked temperature probe found loose t…"
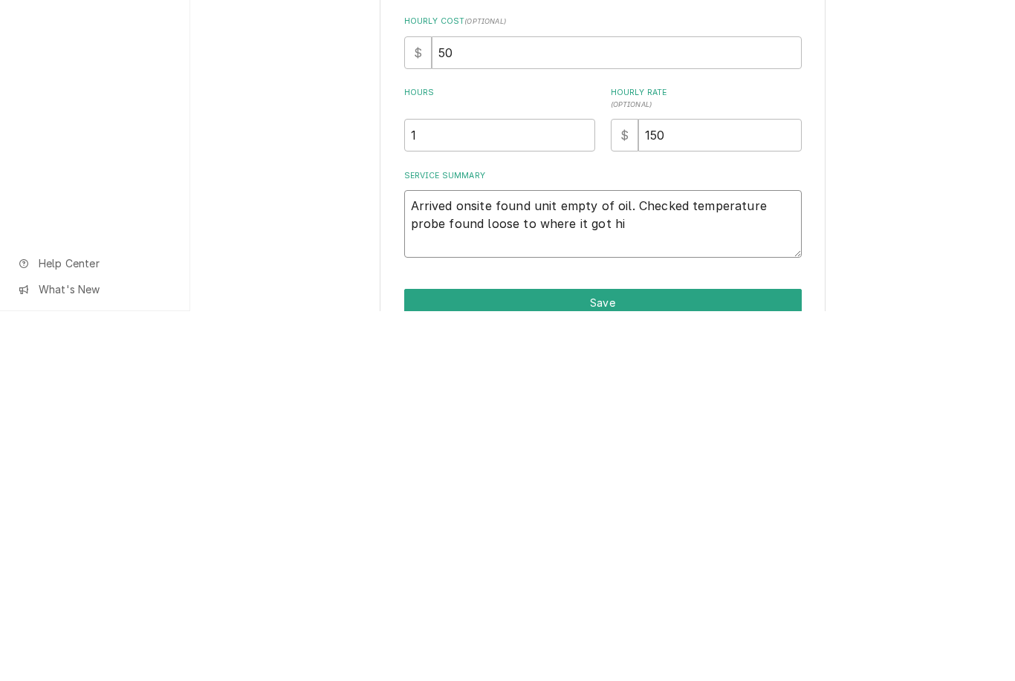
type textarea "x"
type textarea "Arrived onsite found unit empty of oil. Checked temperature probe found loose t…"
type textarea "x"
type textarea "Arrived onsite found unit empty of oil. Checked temperature probe found loose t…"
type textarea "x"
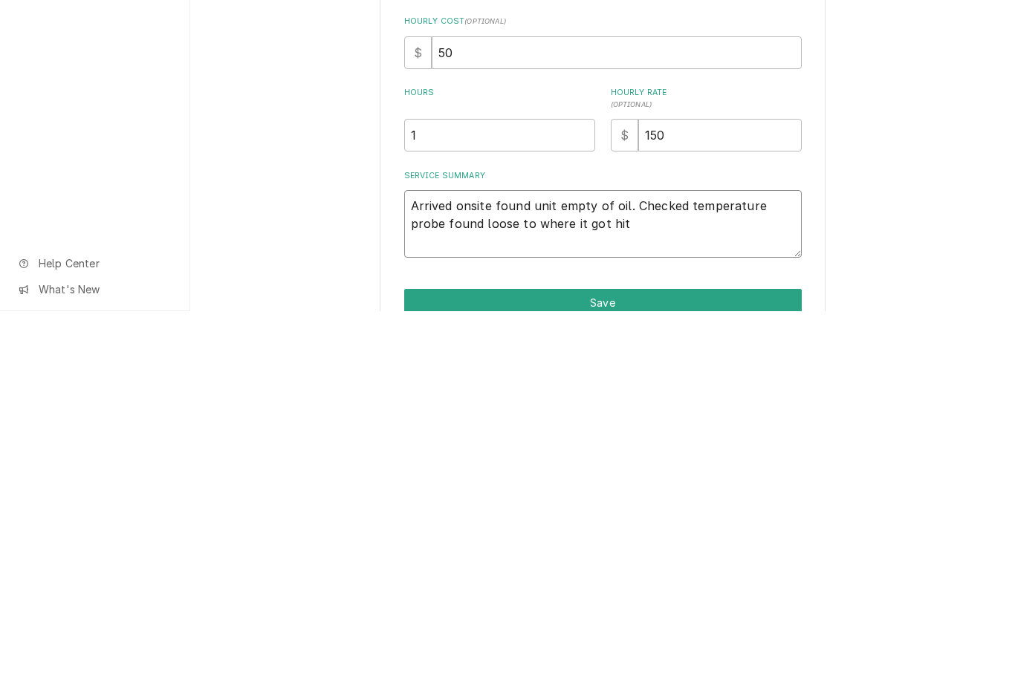
type textarea "Arrived onsite found unit empty of oil. Checked temperature probe found loose t…"
type textarea "x"
type textarea "Arrived onsite found unit empty of oil. Checked temperature probe found loose t…"
type textarea "x"
type textarea "Arrived onsite found unit empty of oil. Checked temperature probe found loose t…"
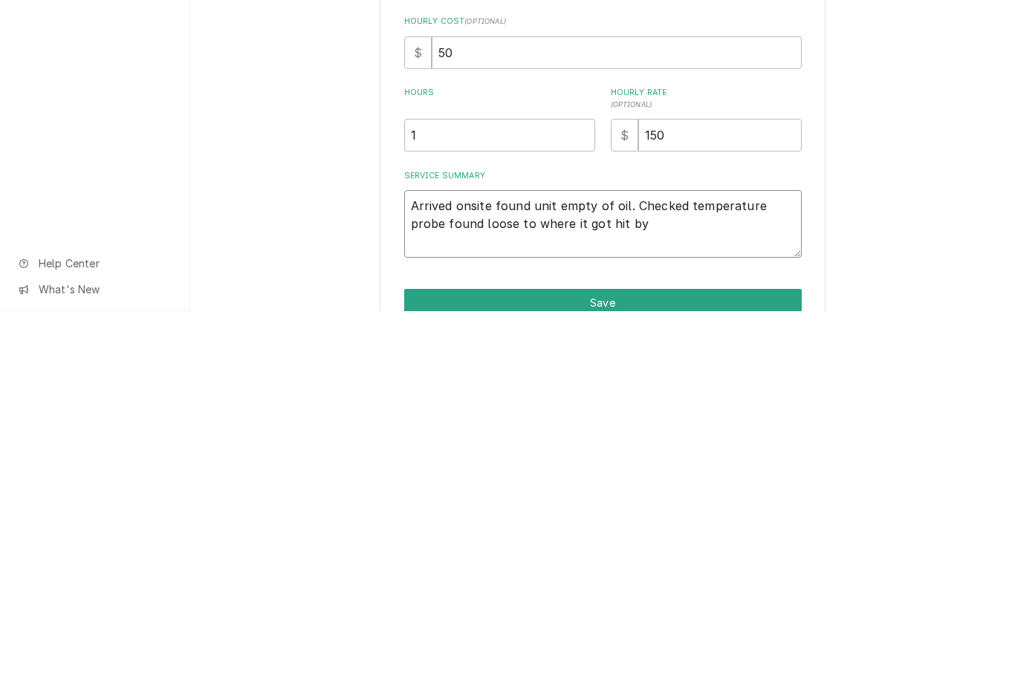
type textarea "x"
type textarea "Arrived onsite found unit empty of oil. Checked temperature probe found loose t…"
type textarea "x"
type textarea "Arrived onsite found unit empty of oil. Checked temperature probe found loose t…"
type textarea "x"
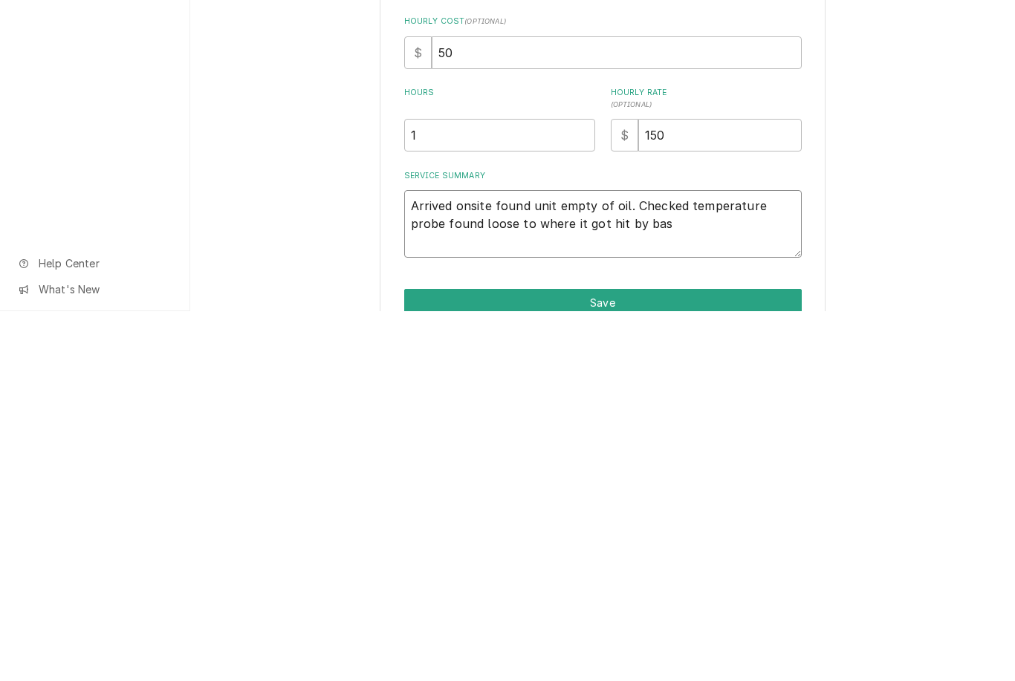
type textarea "Arrived onsite found unit empty of oil. Checked temperature probe found loose t…"
type textarea "x"
type textarea "Arrived onsite found unit empty of oil. Checked temperature probe found loose t…"
type textarea "x"
type textarea "Arrived onsite found unit empty of oil. Checked temperature probe found loose t…"
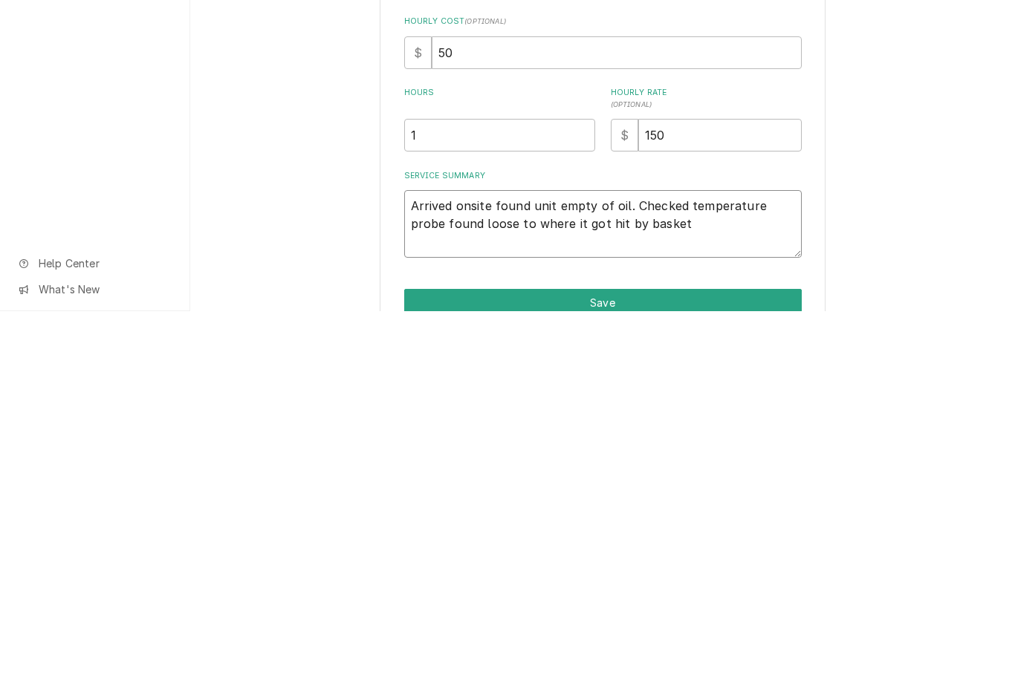
type textarea "x"
type textarea "Arrived onsite found unit empty of oil. Checked temperature probe found loose t…"
type textarea "x"
type textarea "Arrived onsite found unit empty of oil. Checked temperature probe found loose t…"
type textarea "x"
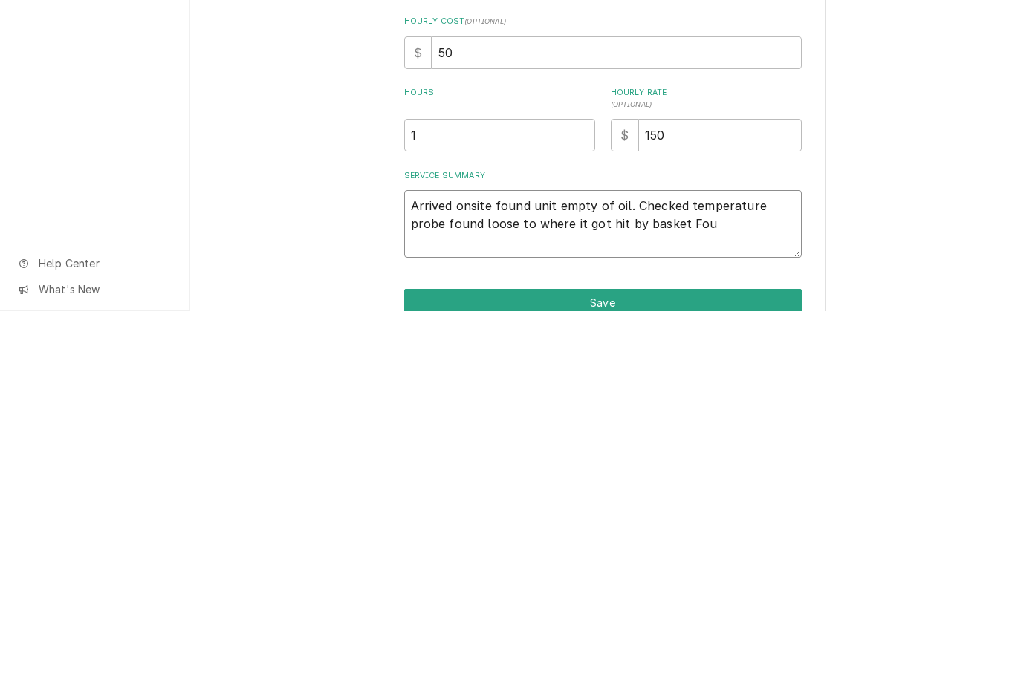
type textarea "Arrived onsite found unit empty of oil. Checked temperature probe found loose t…"
type textarea "x"
type textarea "Arrived onsite found unit empty of oil. Checked temperature probe found loose t…"
type textarea "x"
type textarea "Arrived onsite found unit empty of oil. Checked temperature probe found loose t…"
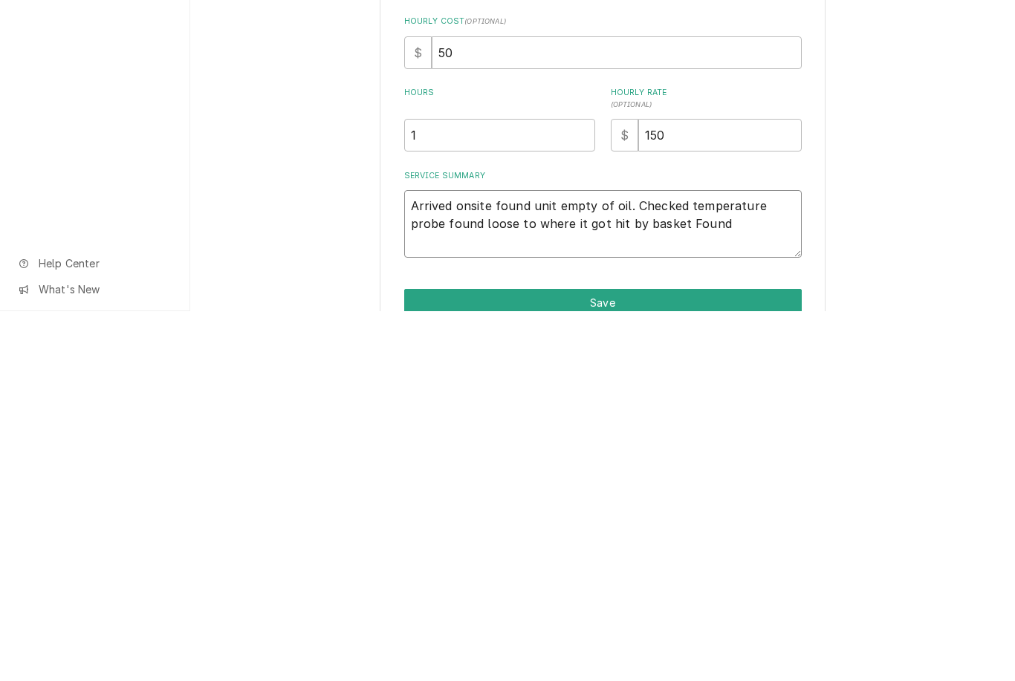
type textarea "x"
type textarea "Arrived onsite found unit empty of oil. Checked temperature probe found loose t…"
type textarea "x"
type textarea "Arrived onsite found unit empty of oil. Checked temperature probe found loose t…"
type textarea "x"
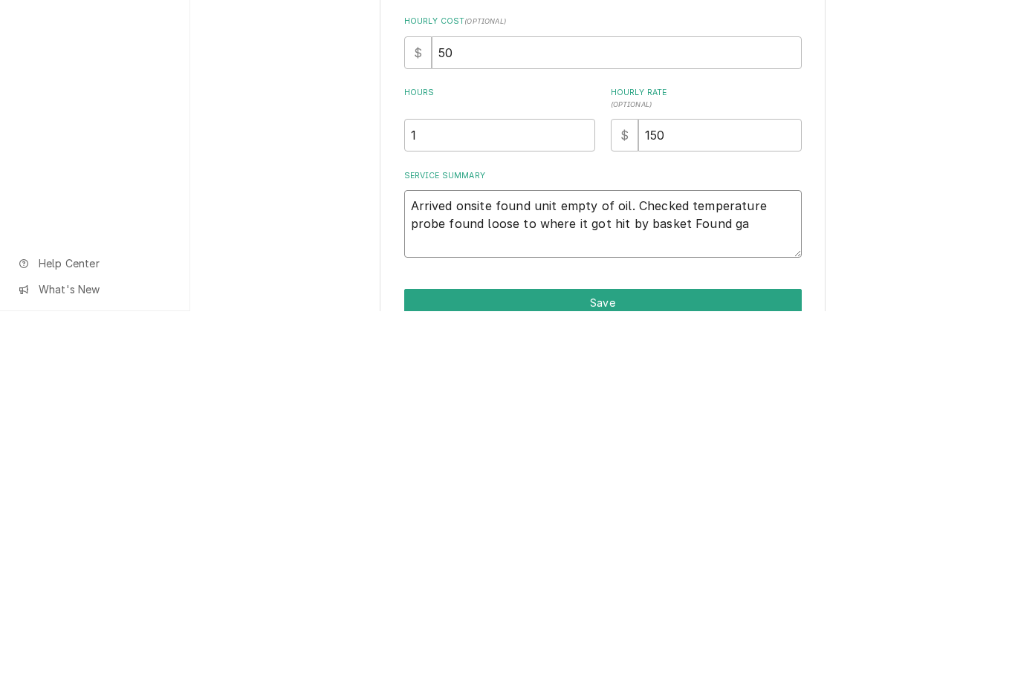
type textarea "Arrived onsite found unit empty of oil. Checked temperature probe found loose t…"
type textarea "x"
type textarea "Arrived onsite found unit empty of oil. Checked temperature probe found loose t…"
type textarea "x"
type textarea "Arrived onsite found unit empty of oil. Checked temperature probe found loose t…"
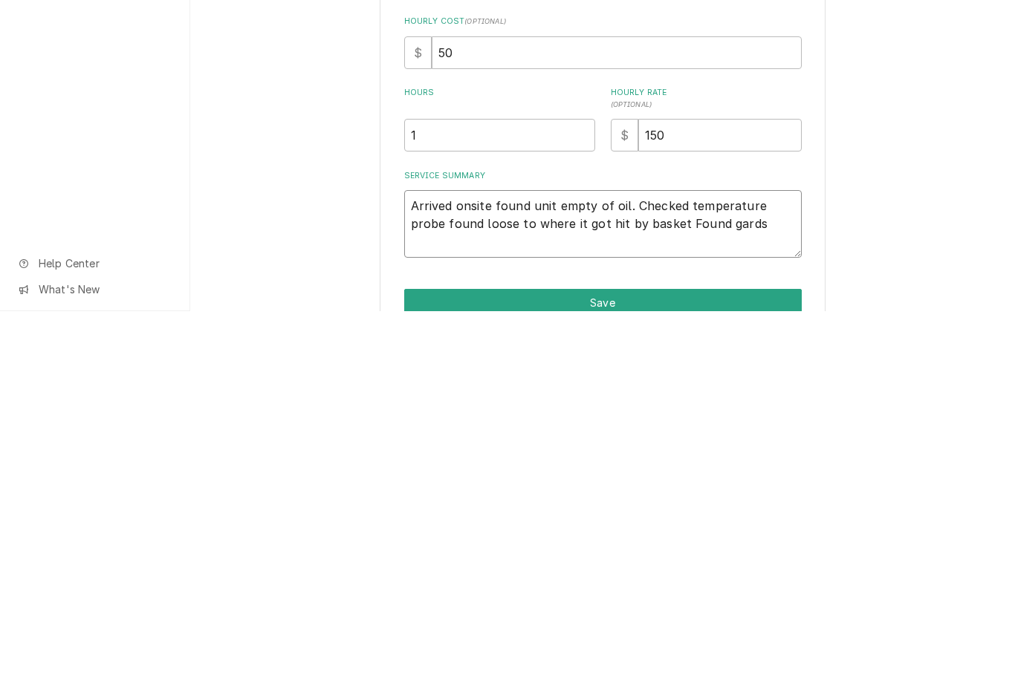
type textarea "x"
type textarea "Arrived onsite found unit empty of oil. Checked temperature probe found loose t…"
type textarea "x"
type textarea "Arrived onsite found unit empty of oil. Checked temperature probe found loose t…"
type textarea "x"
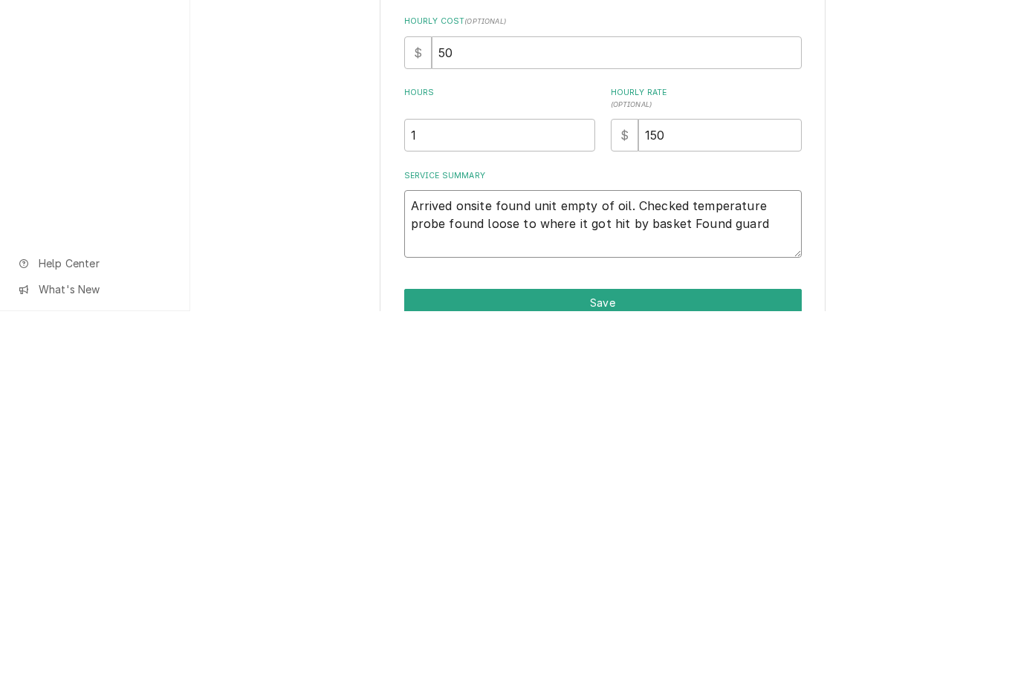
type textarea "Arrived onsite found unit empty of oil. Checked temperature probe found loose t…"
type textarea "x"
type textarea "Arrived onsite found unit empty of oil. Checked temperature probe found loose t…"
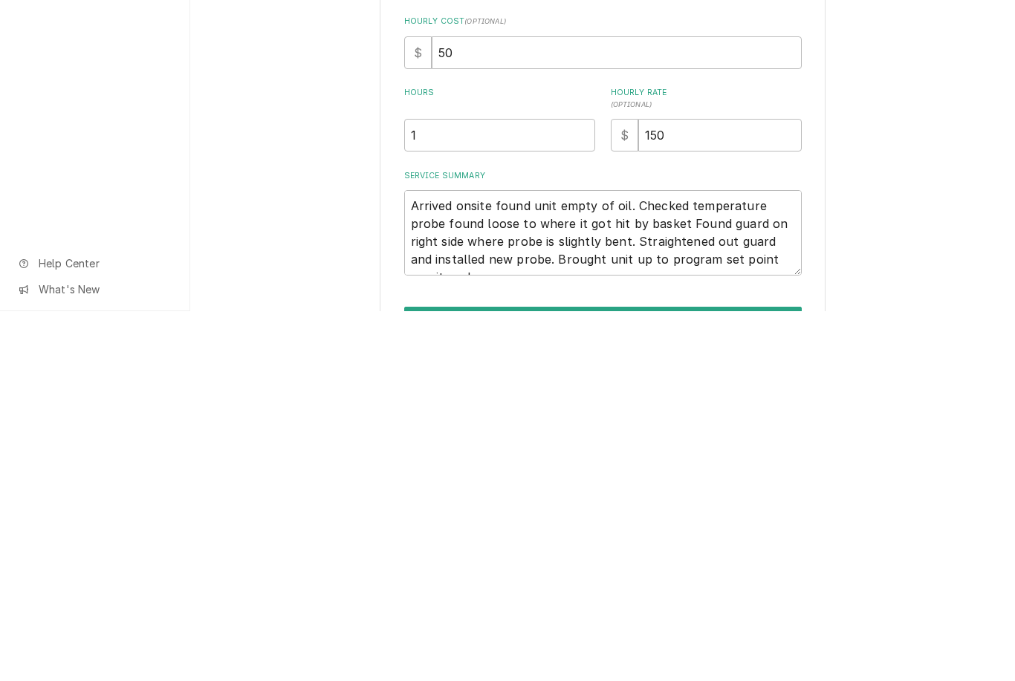
click at [915, 233] on div "Use the fields below to edit this service charge Short Description Fryer Repair…" at bounding box center [602, 416] width 825 height 716
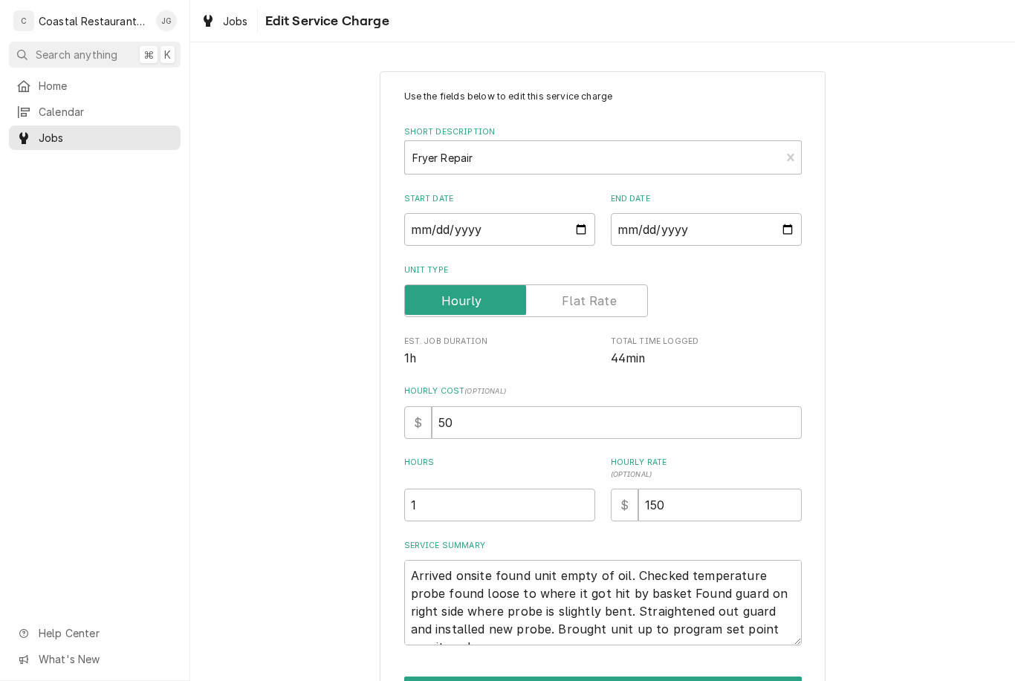
click at [800, 562] on textarea "Arrived onsite found unit empty of oil. Checked temperature probe found loose t…" at bounding box center [603, 602] width 398 height 85
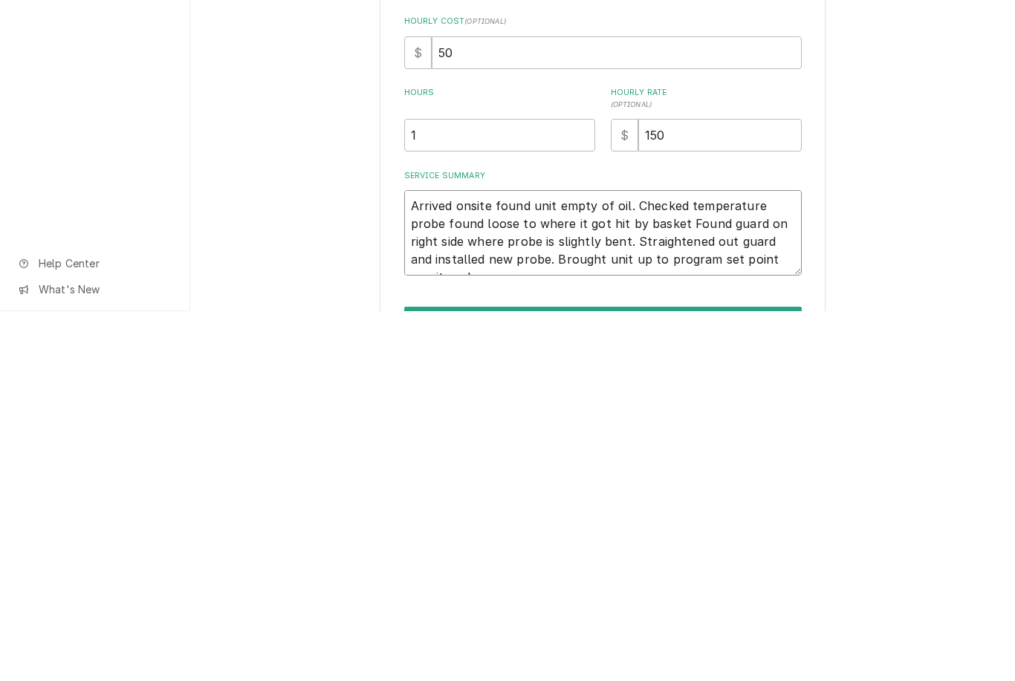
click at [764, 560] on textarea "Arrived onsite found unit empty of oil. Checked temperature probe found loose t…" at bounding box center [603, 602] width 398 height 85
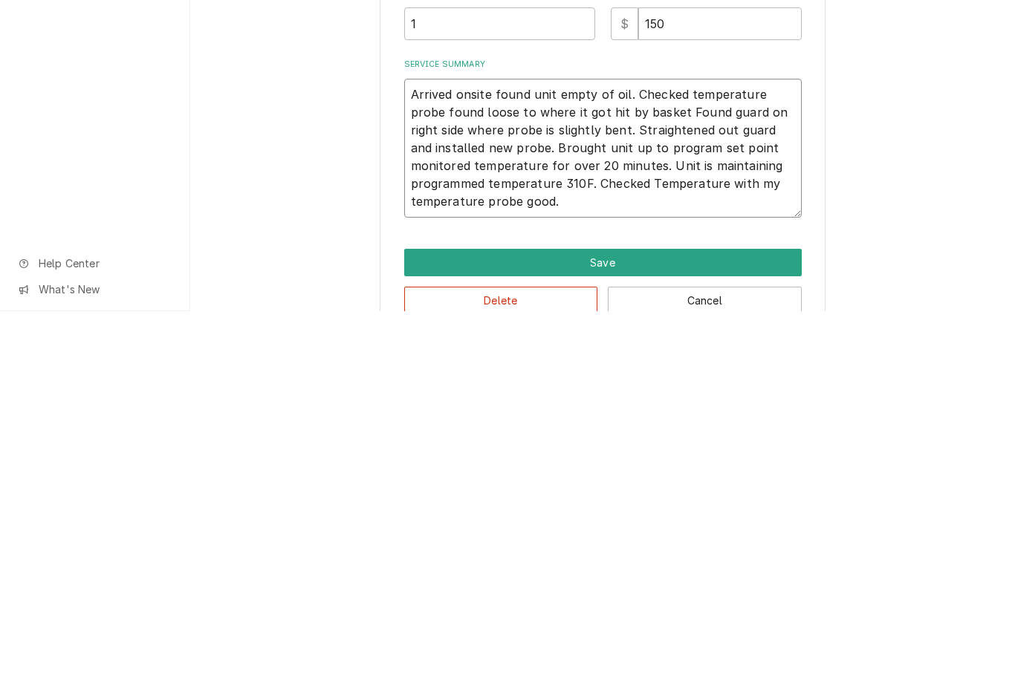
scroll to position [131, 0]
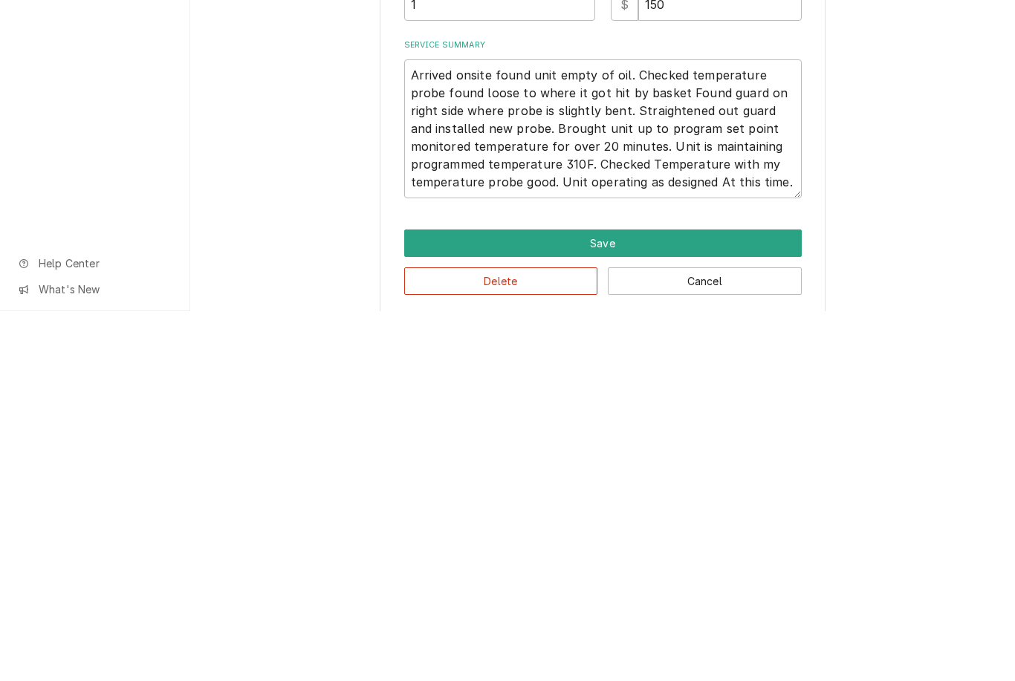
click at [683, 600] on button "Save" at bounding box center [603, 613] width 398 height 27
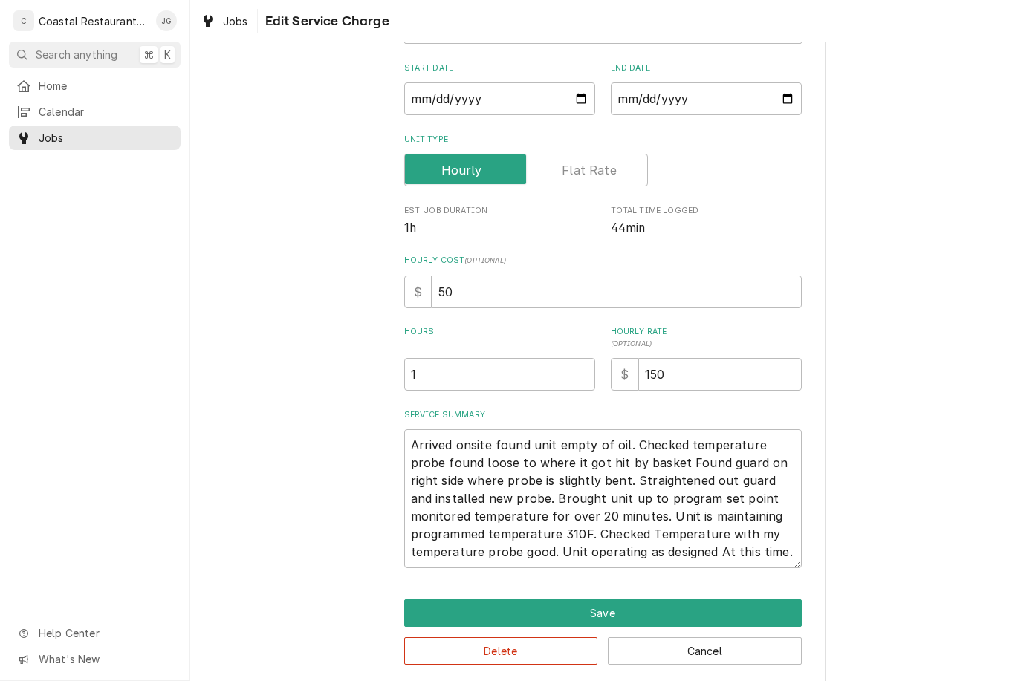
scroll to position [370, 0]
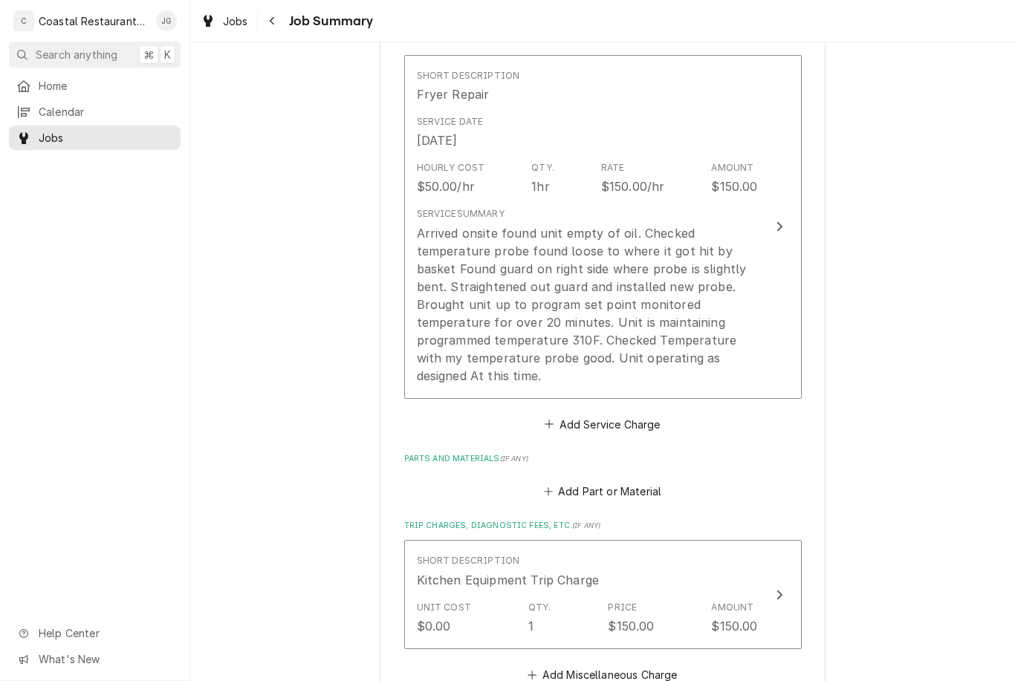
click at [560, 323] on div "Arrived onsite found unit empty of oil. Checked temperature probe found loose t…" at bounding box center [587, 304] width 341 height 161
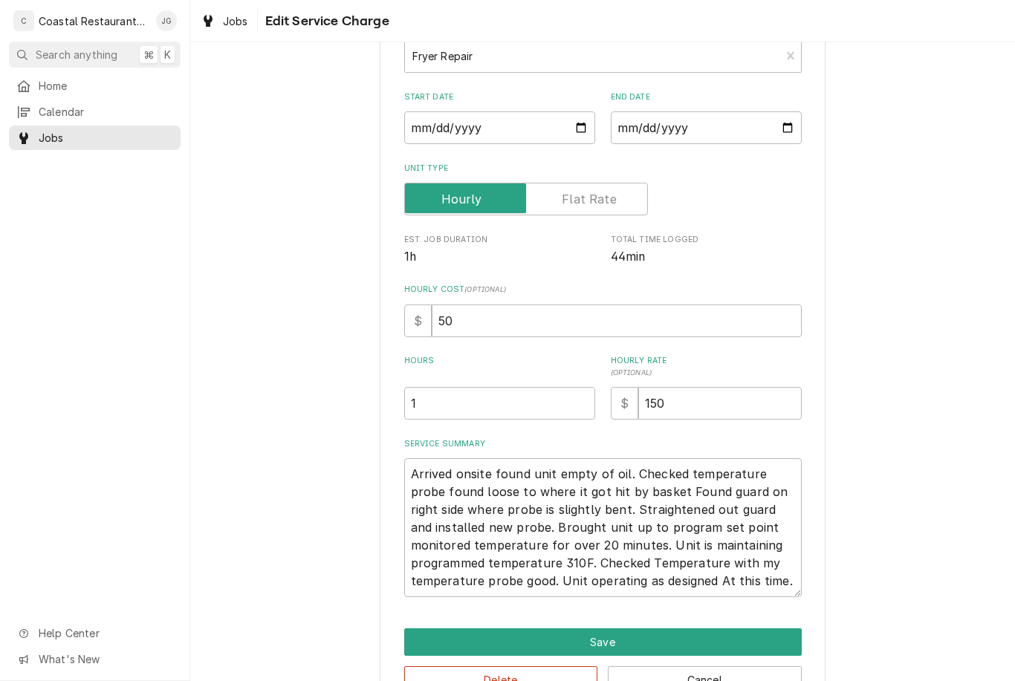
scroll to position [111, 0]
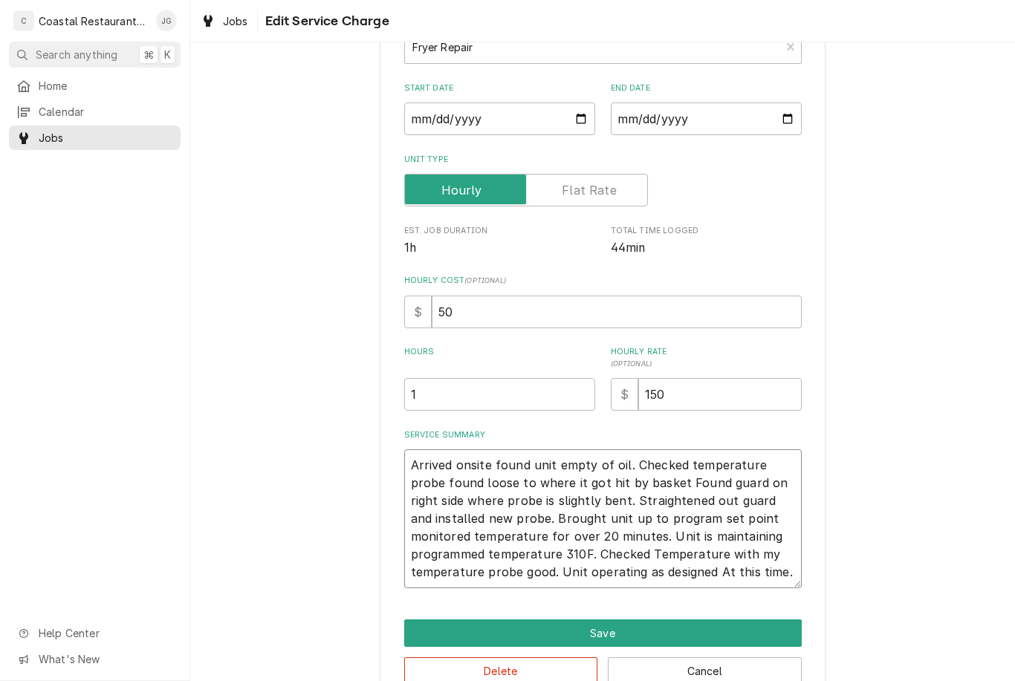
click at [553, 532] on textarea "Arrived onsite found unit empty of oil. Checked temperature probe found loose t…" at bounding box center [603, 519] width 398 height 139
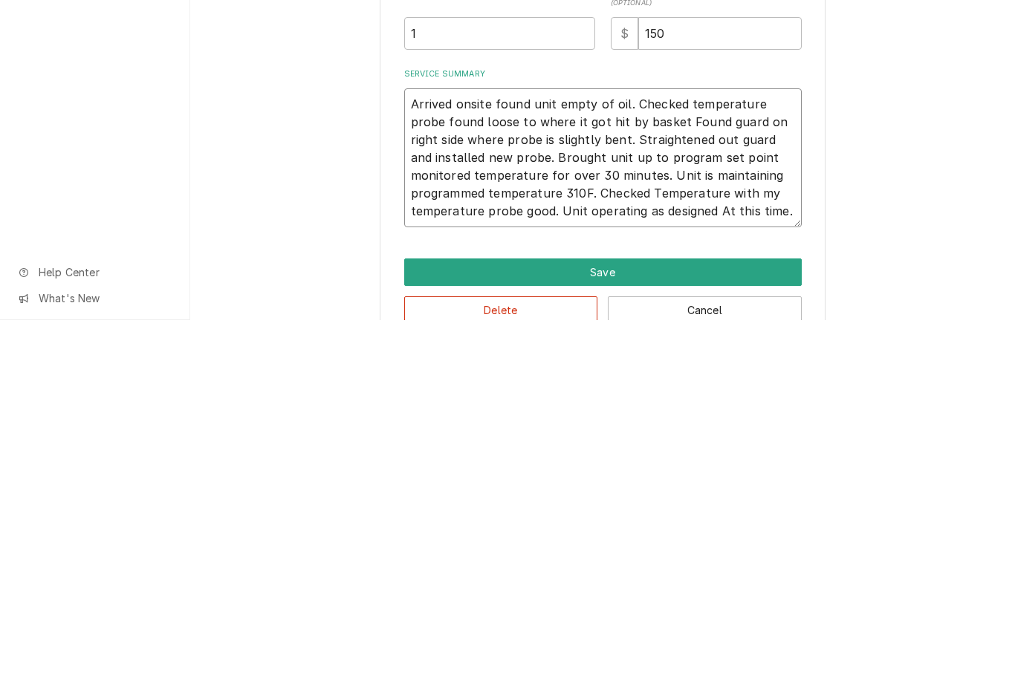
click at [482, 450] on textarea "Arrived onsite found unit empty of oil. Checked temperature probe found loose t…" at bounding box center [603, 519] width 398 height 139
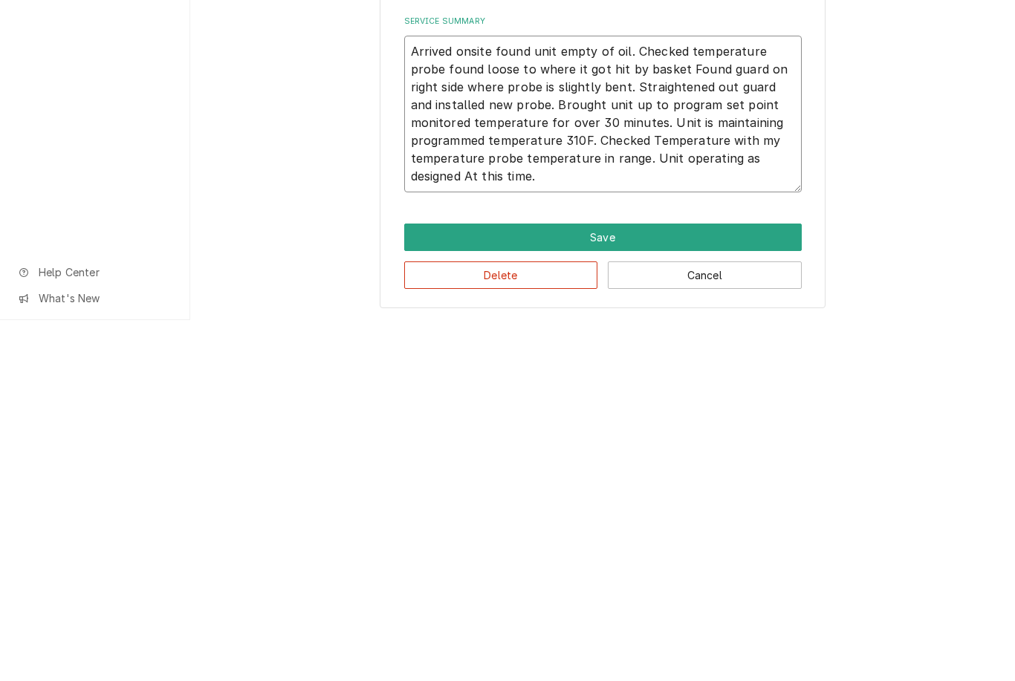
click at [661, 585] on button "Save" at bounding box center [603, 598] width 398 height 27
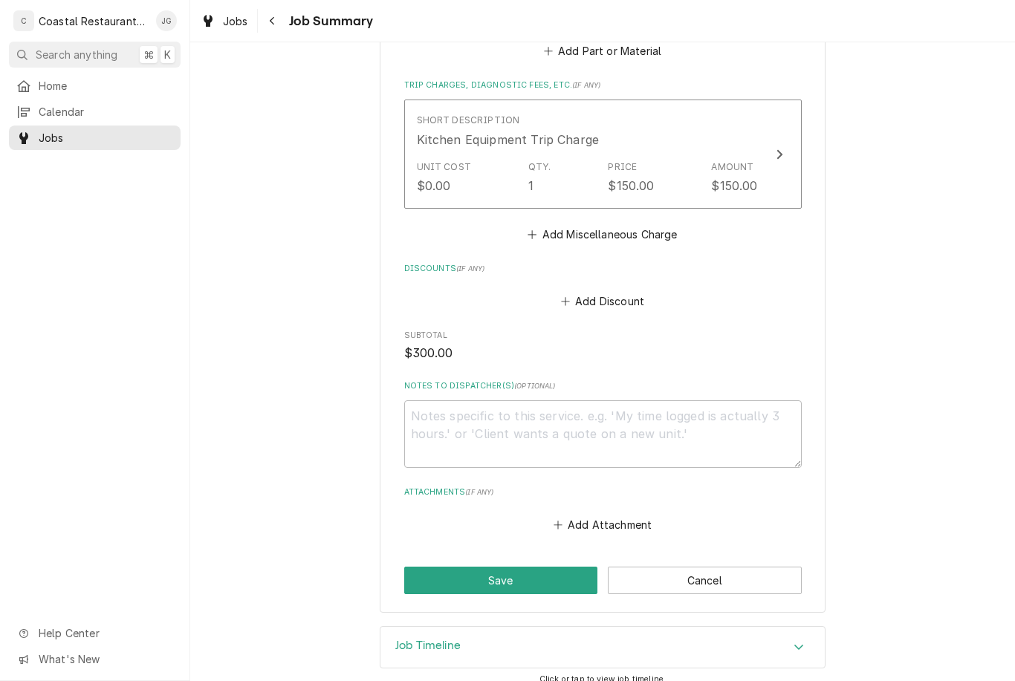
scroll to position [811, 0]
click at [529, 568] on button "Save" at bounding box center [501, 579] width 194 height 27
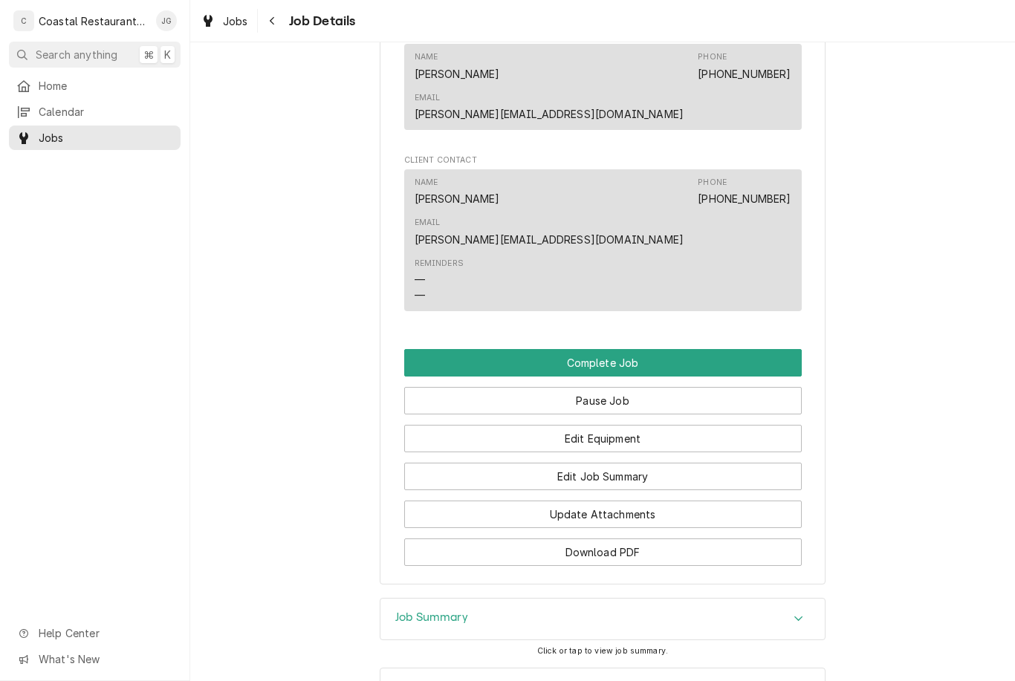
scroll to position [1490, 0]
click at [629, 350] on button "Complete Job" at bounding box center [603, 363] width 398 height 27
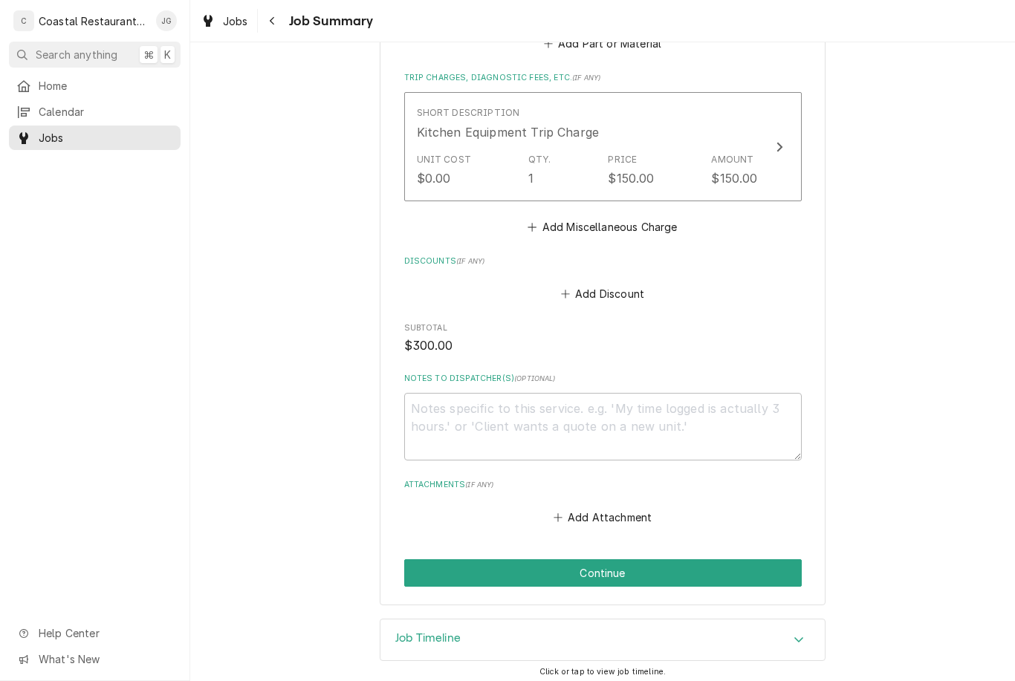
scroll to position [817, 0]
click at [726, 560] on button "Continue" at bounding box center [603, 573] width 398 height 27
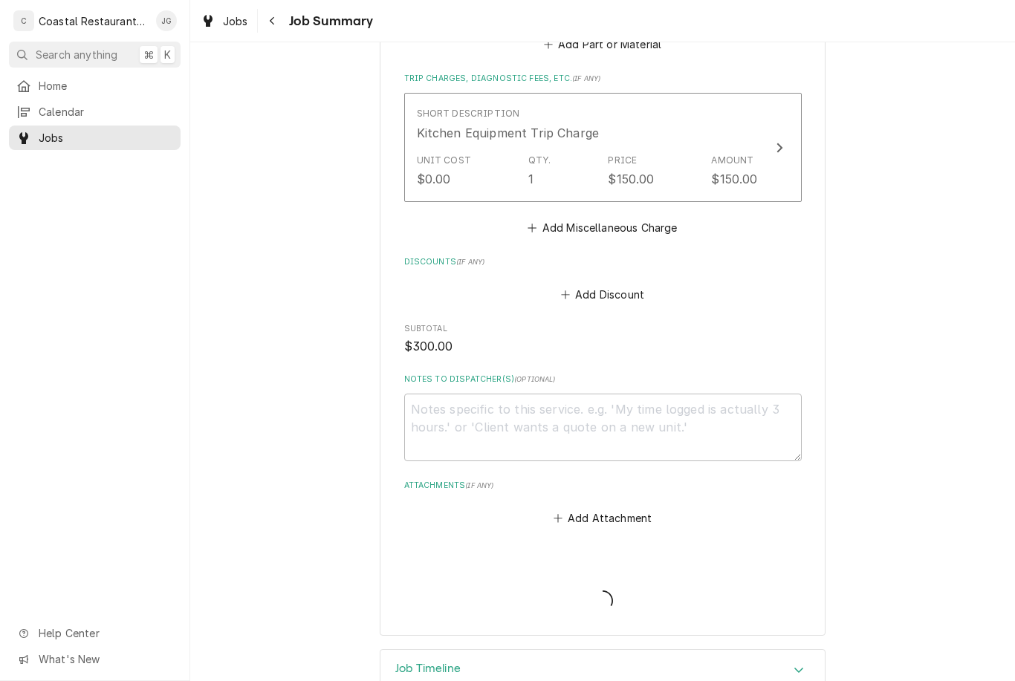
type textarea "x"
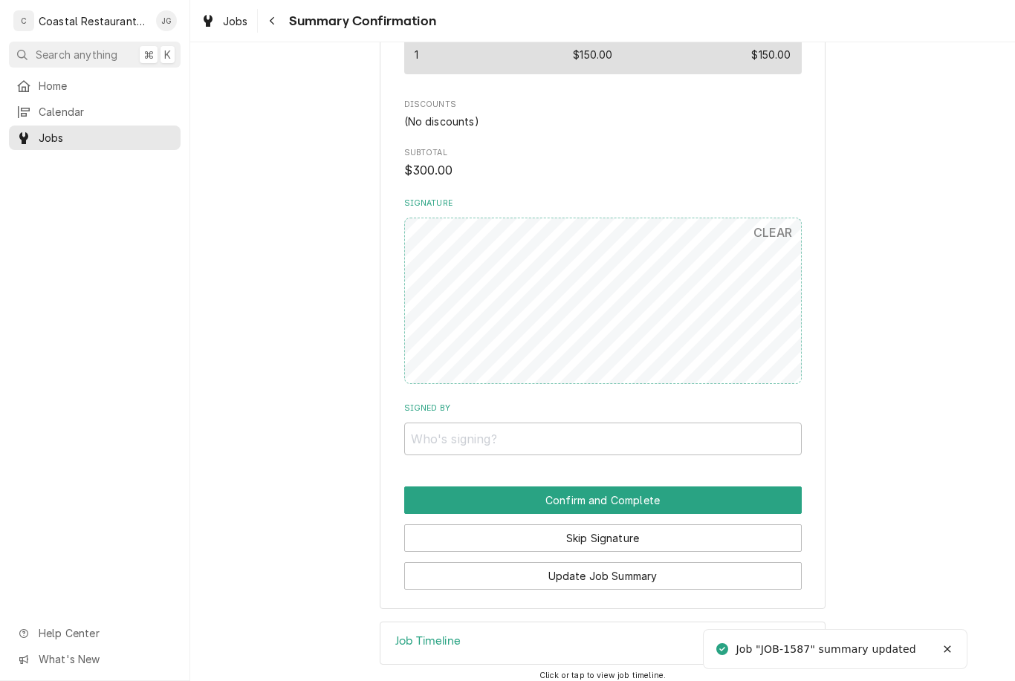
scroll to position [794, 0]
click at [538, 424] on input "Signed By" at bounding box center [603, 440] width 398 height 33
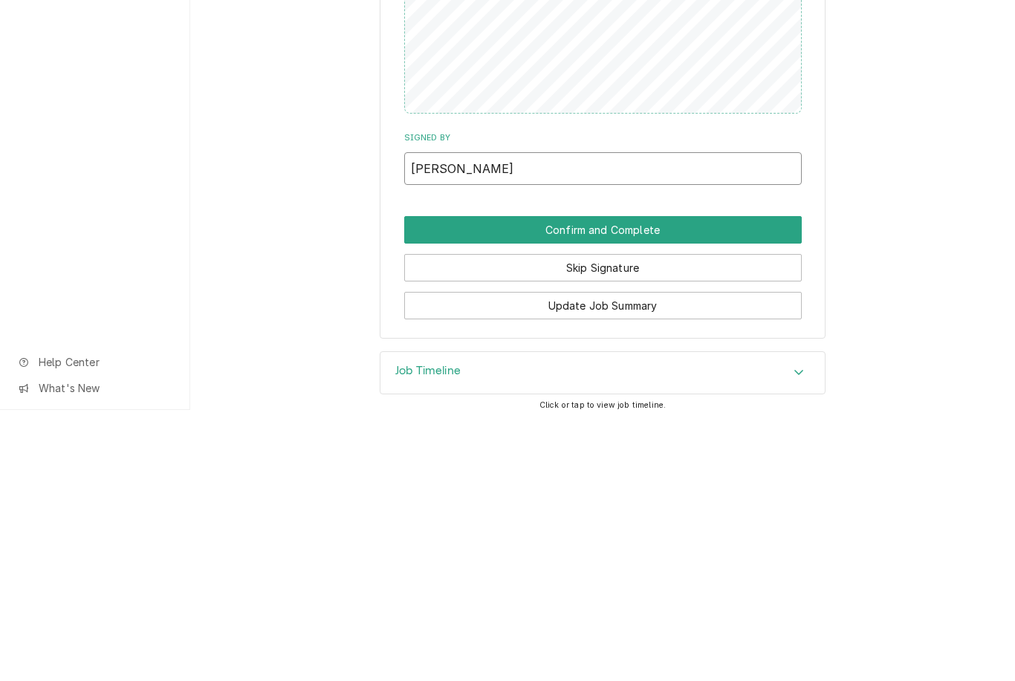
type input "[PERSON_NAME]"
click at [717, 487] on button "Confirm and Complete" at bounding box center [603, 500] width 398 height 27
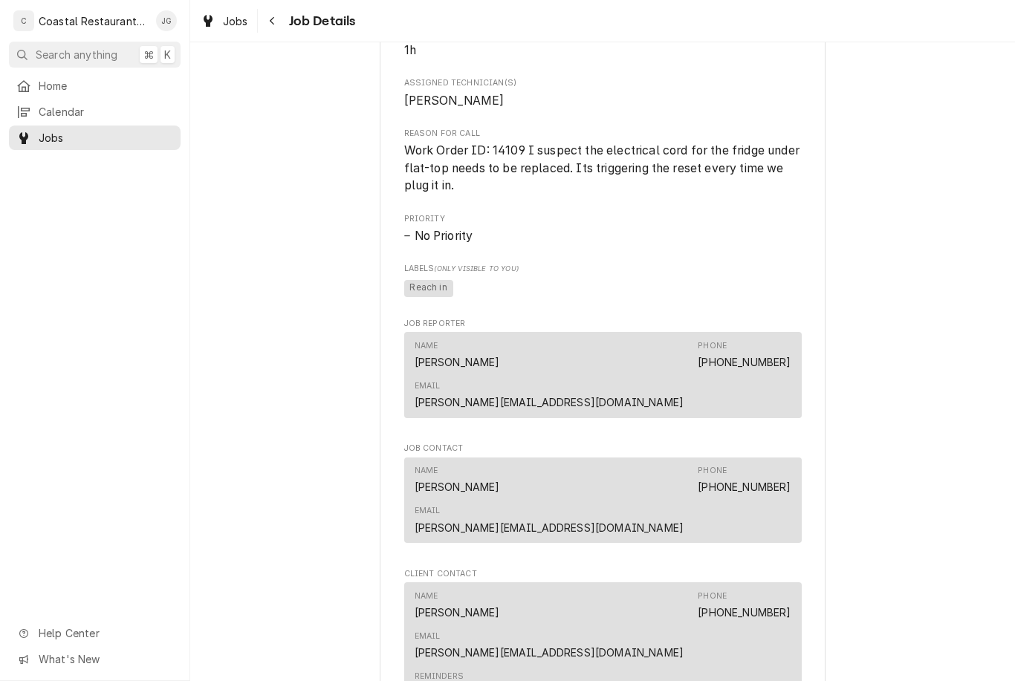
scroll to position [670, 0]
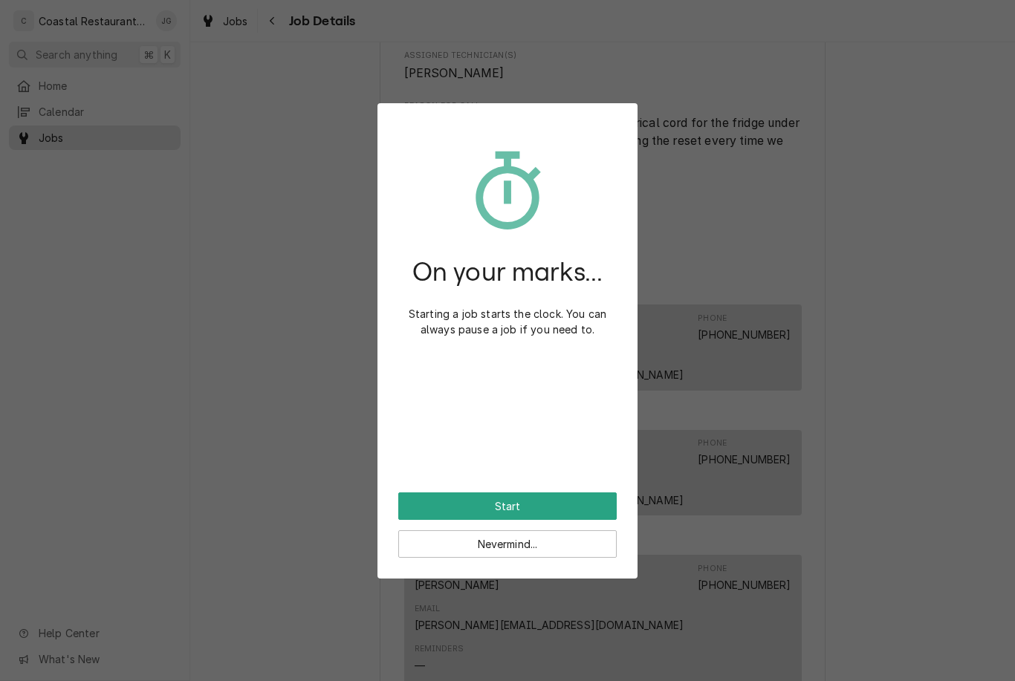
click at [532, 496] on button "Start" at bounding box center [507, 506] width 218 height 27
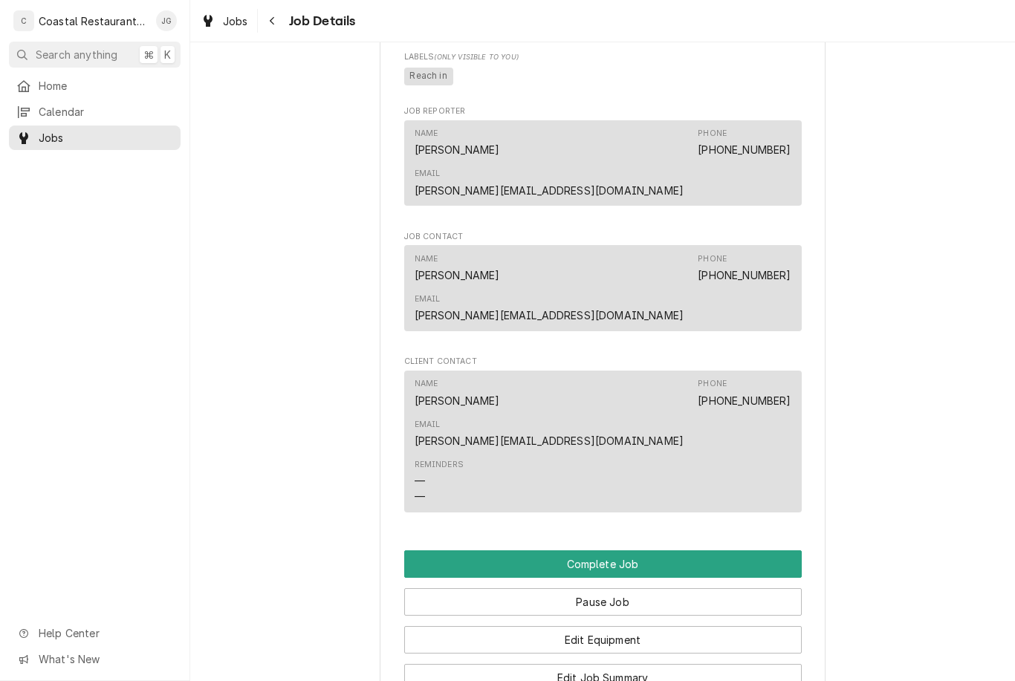
scroll to position [906, 0]
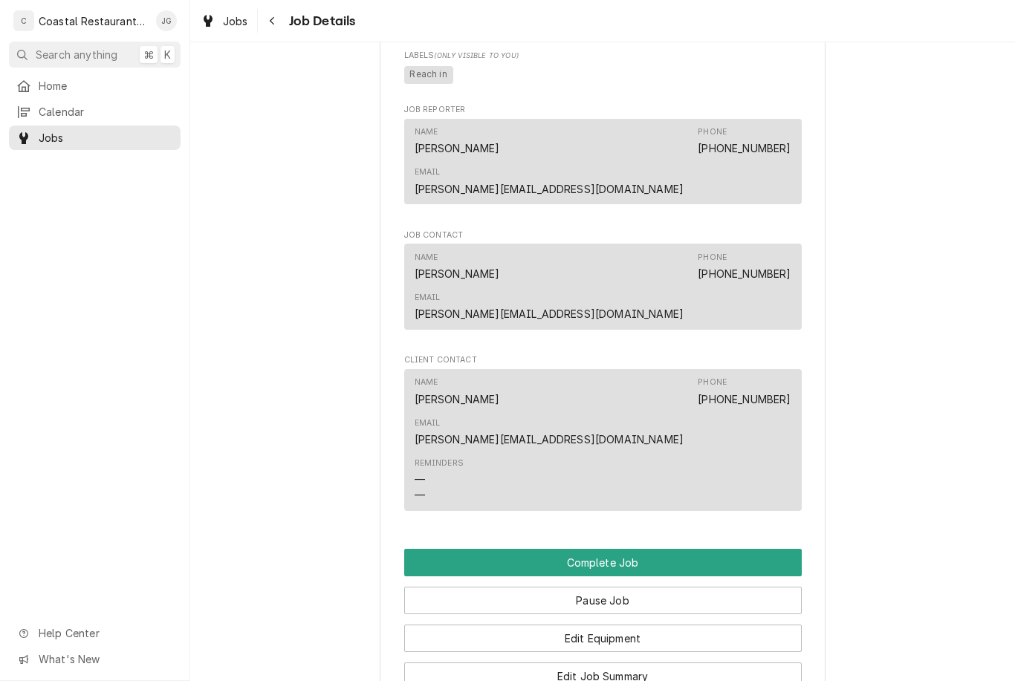
click at [642, 663] on button "Edit Job Summary" at bounding box center [603, 676] width 398 height 27
